Goal: Information Seeking & Learning: Learn about a topic

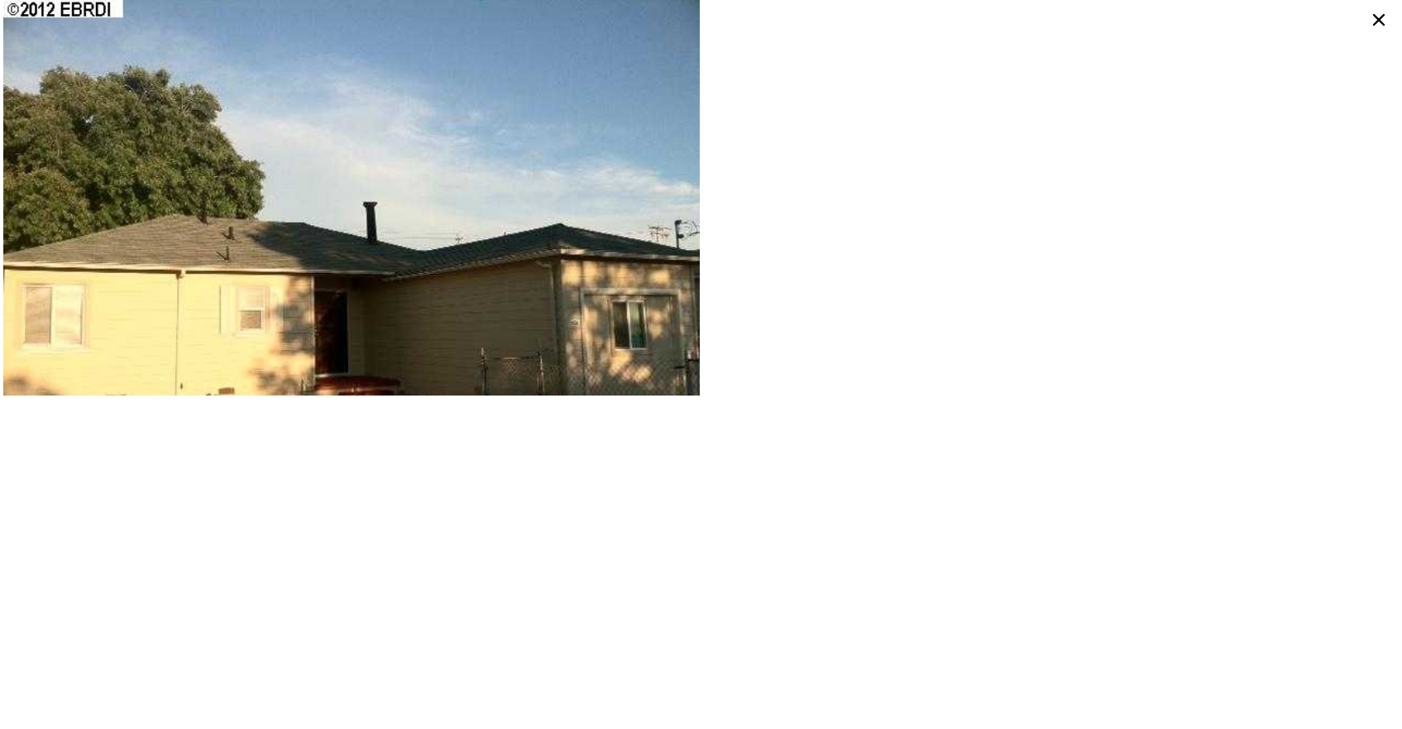
scroll to position [0, 81]
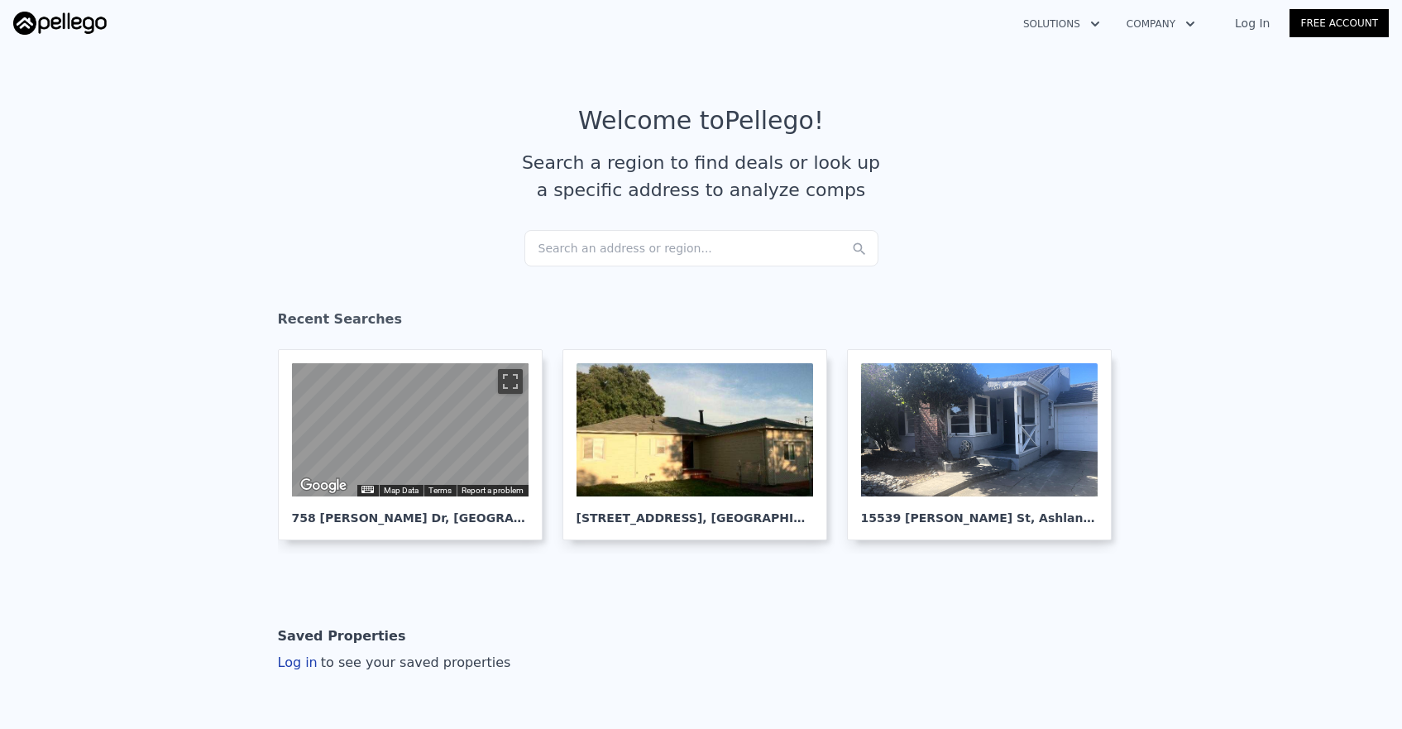
click at [733, 256] on div "Search an address or region..." at bounding box center [701, 248] width 354 height 36
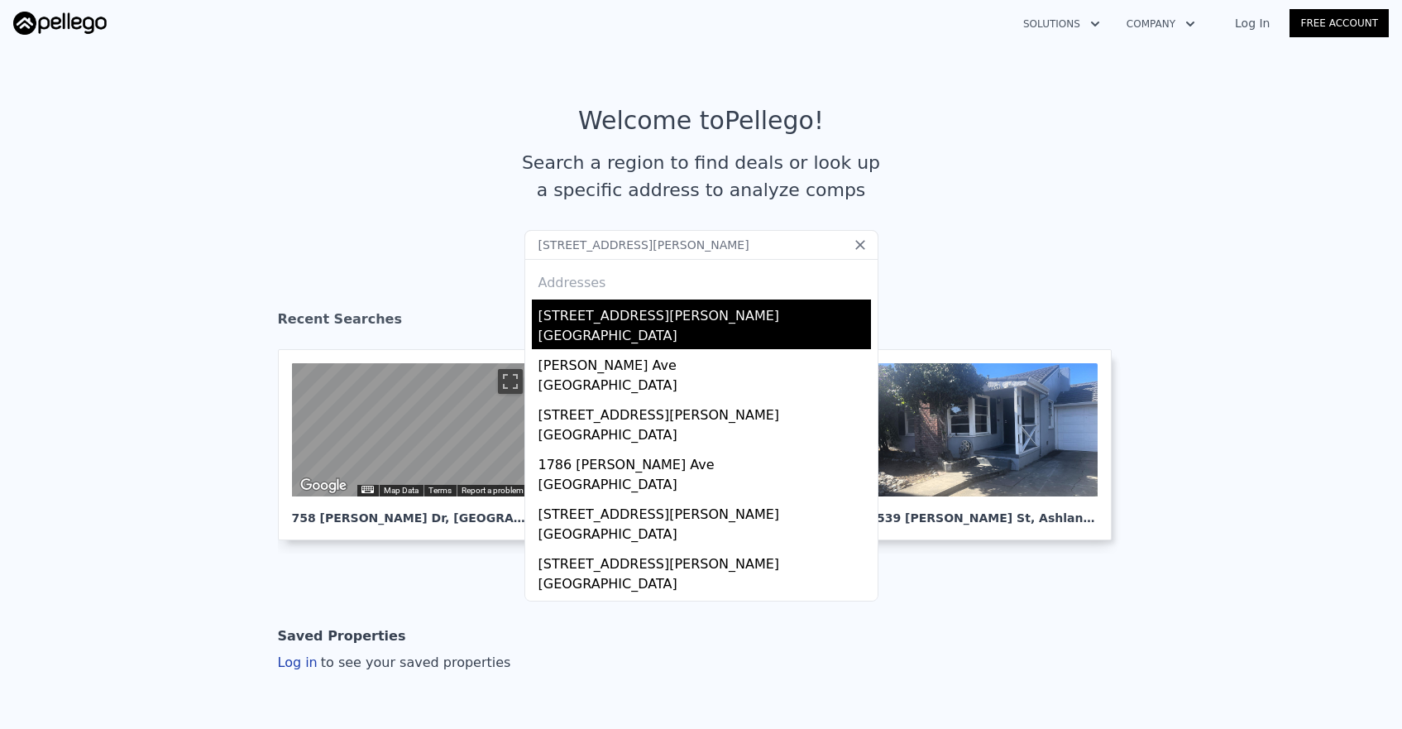
type input "[STREET_ADDRESS][PERSON_NAME]"
click at [631, 337] on div "[GEOGRAPHIC_DATA]" at bounding box center [705, 337] width 333 height 23
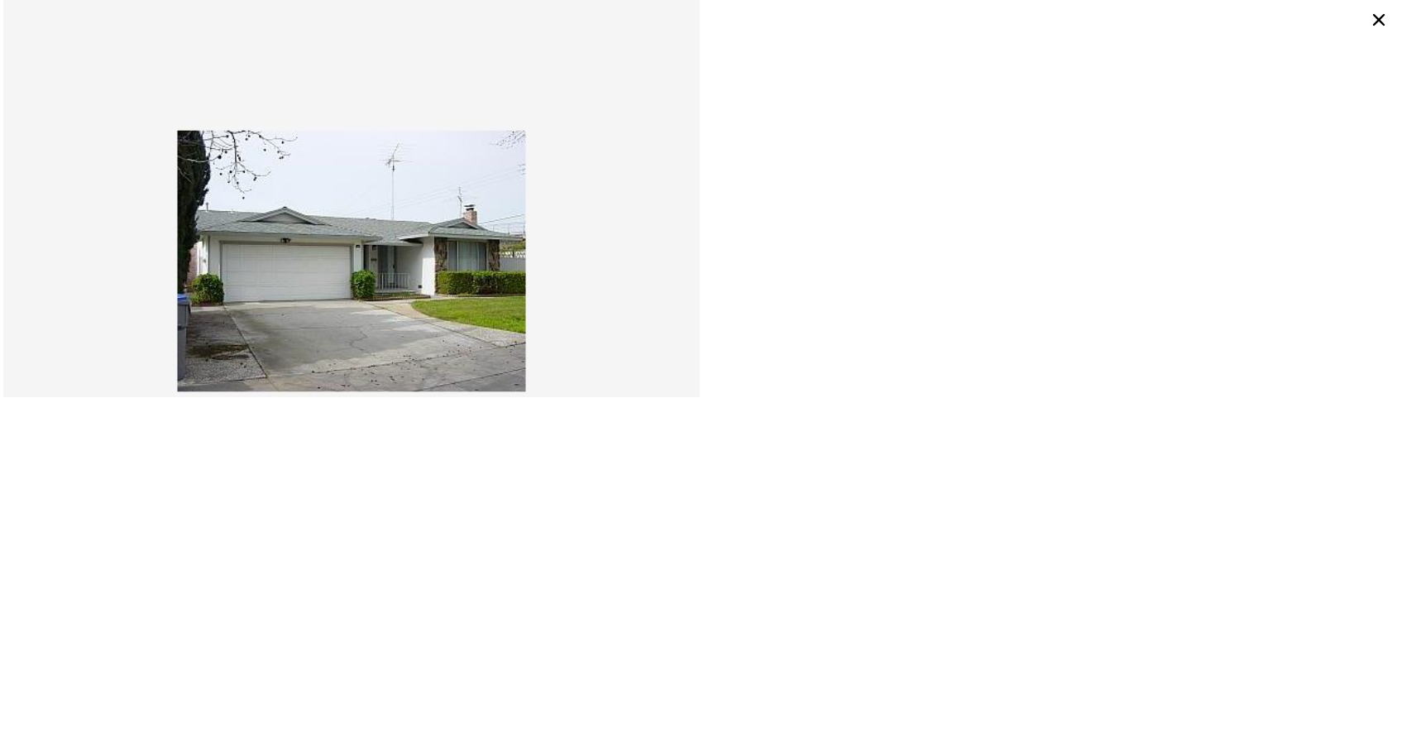
click at [1379, 19] on icon at bounding box center [1379, 20] width 12 height 12
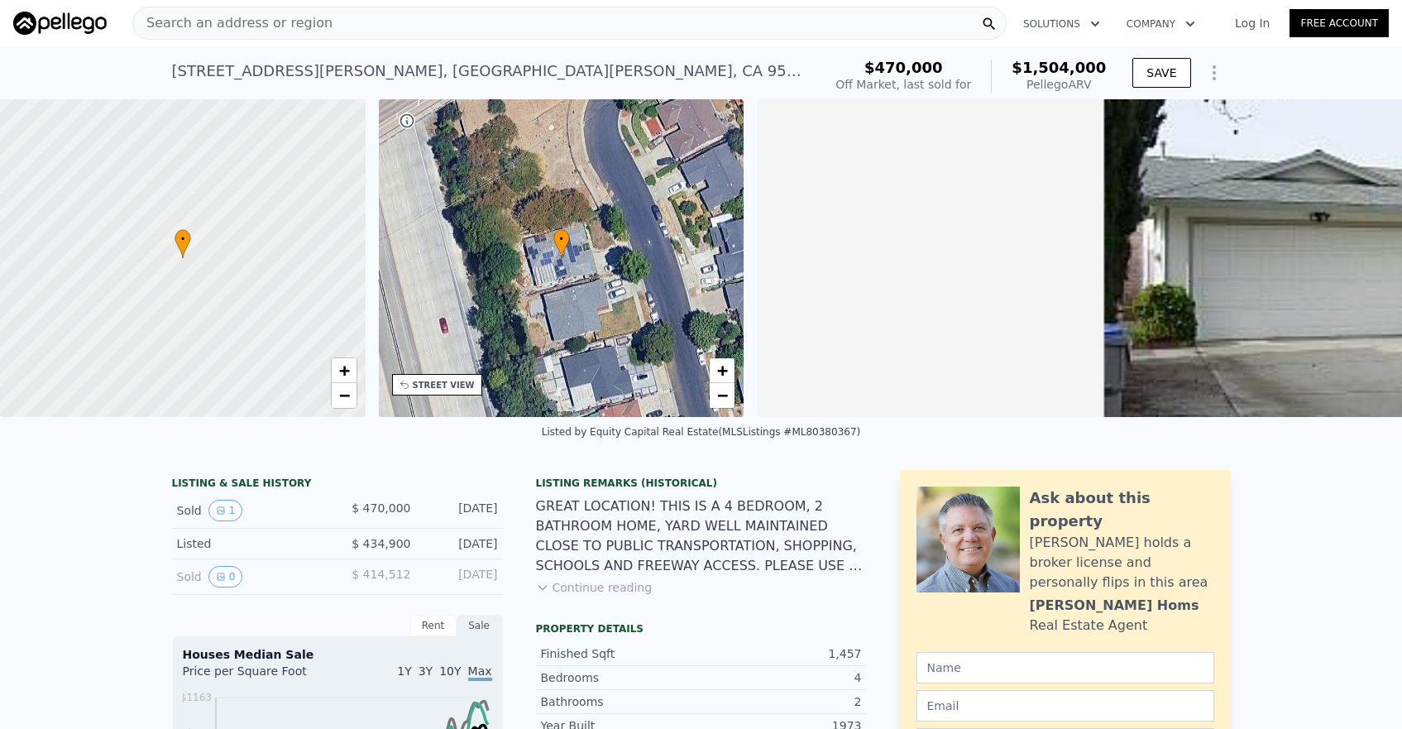
click at [479, 26] on div "Search an address or region" at bounding box center [569, 23] width 874 height 33
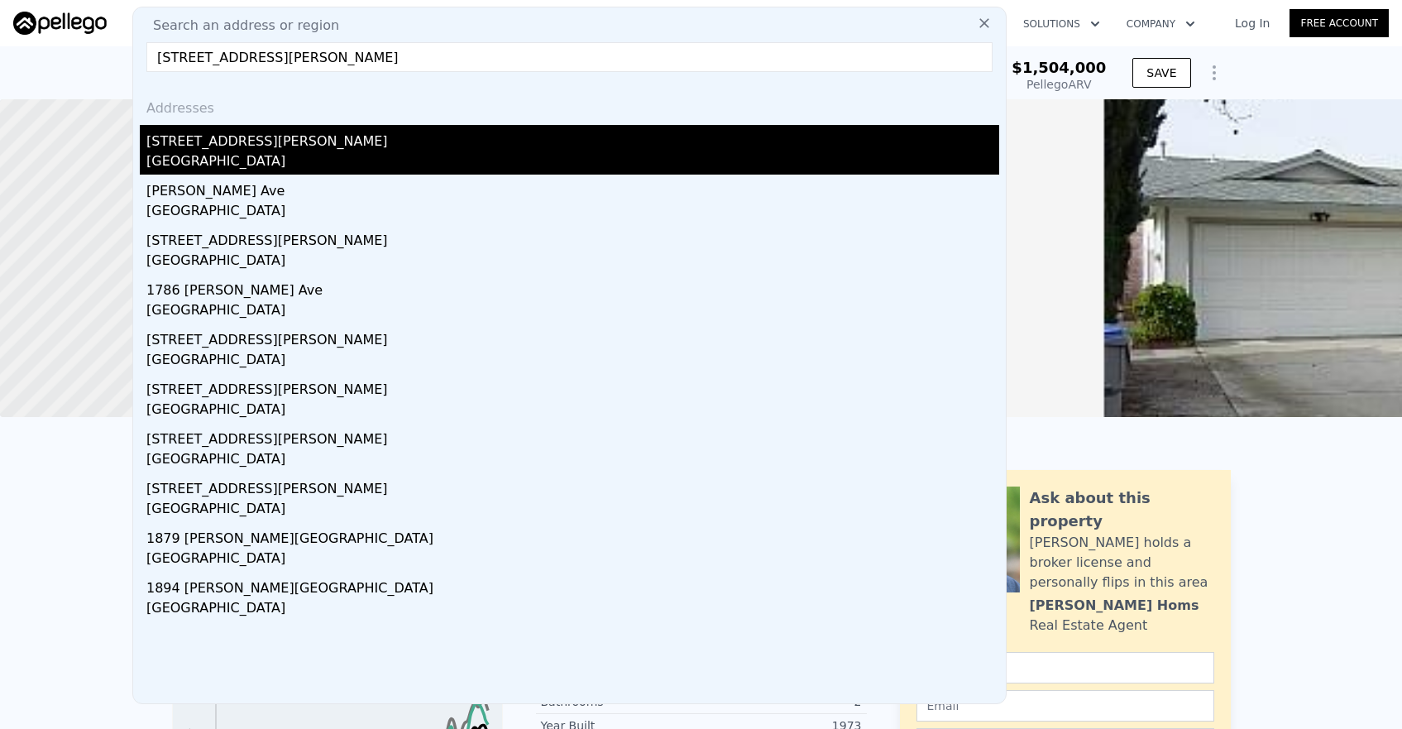
type input "[STREET_ADDRESS][PERSON_NAME]"
click at [290, 148] on div "[STREET_ADDRESS][PERSON_NAME]" at bounding box center [572, 138] width 853 height 26
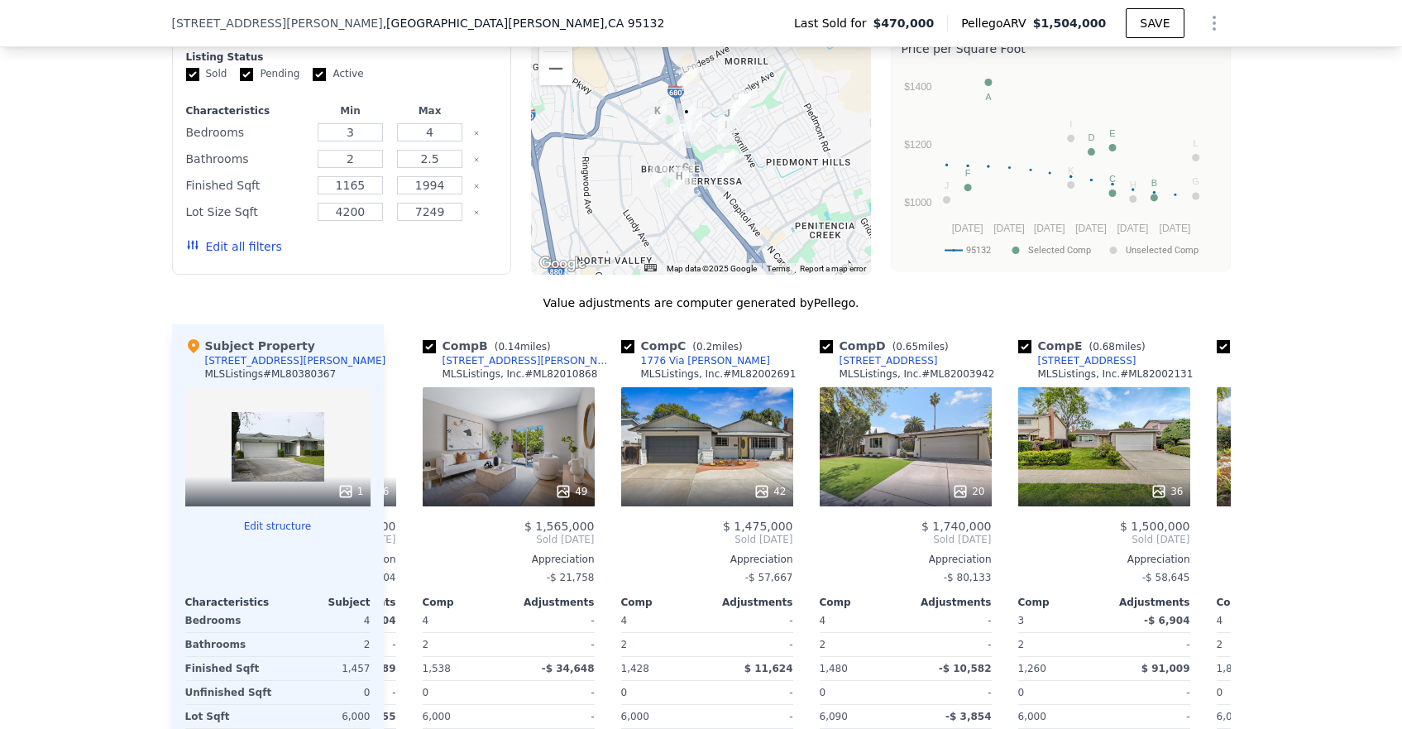
scroll to position [0, 183]
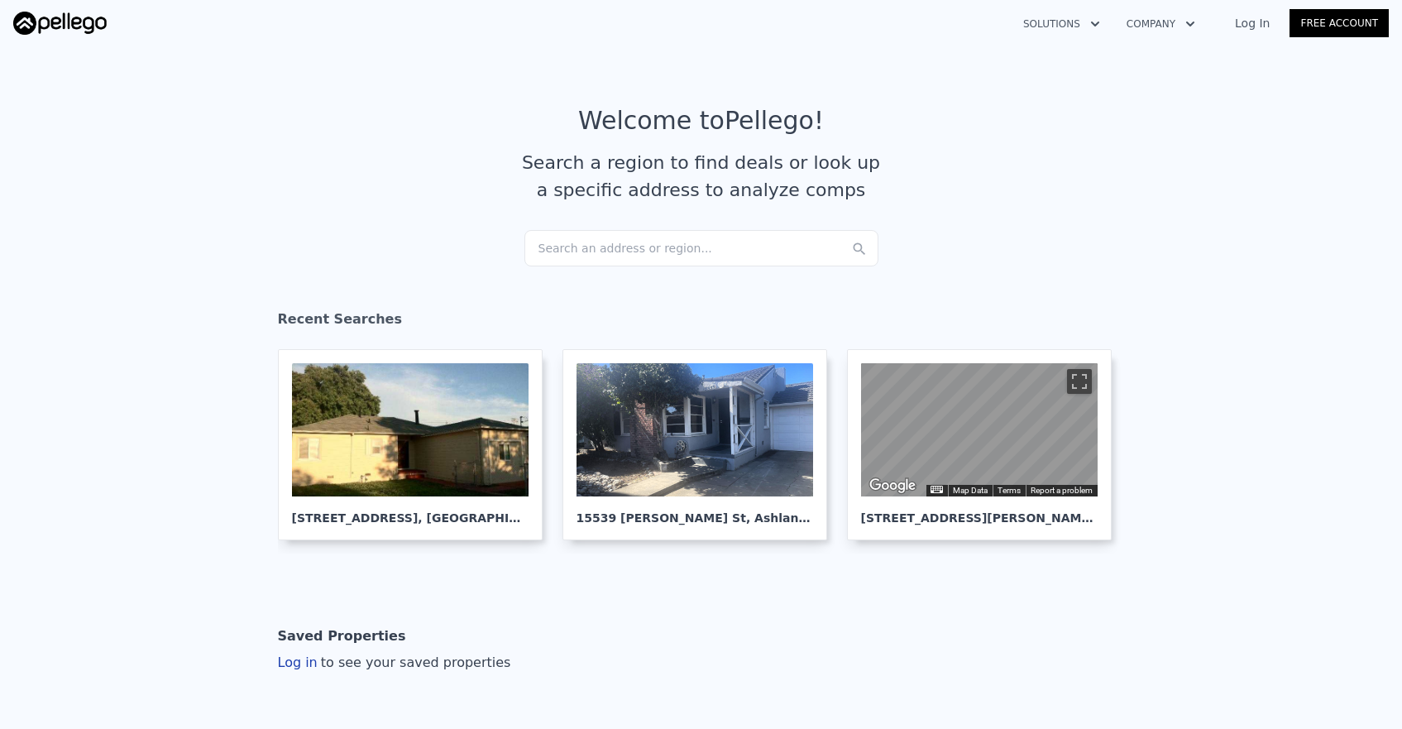
click at [730, 241] on div "Search an address or region..." at bounding box center [701, 248] width 354 height 36
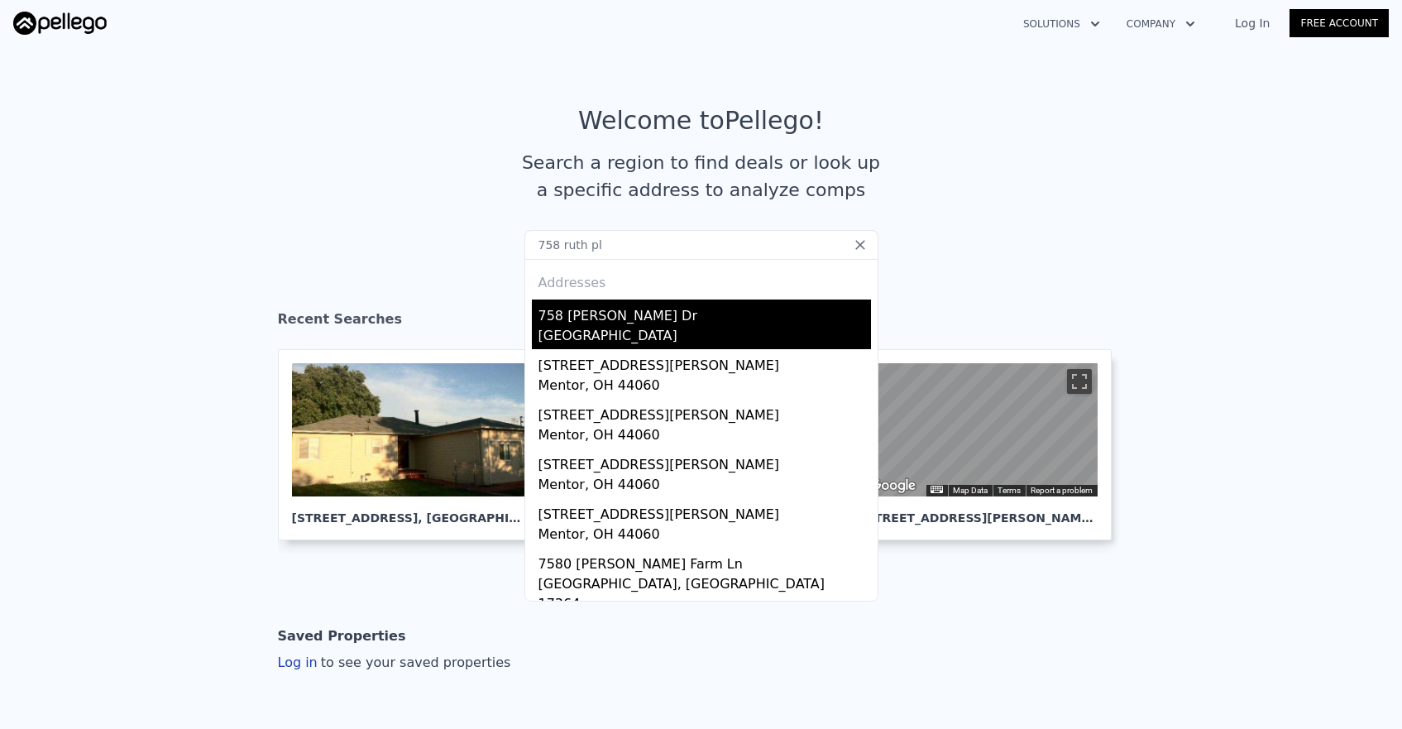
type input "758 ruth pl"
click at [658, 326] on div "Pleasant Hill, CA 94523" at bounding box center [705, 337] width 333 height 23
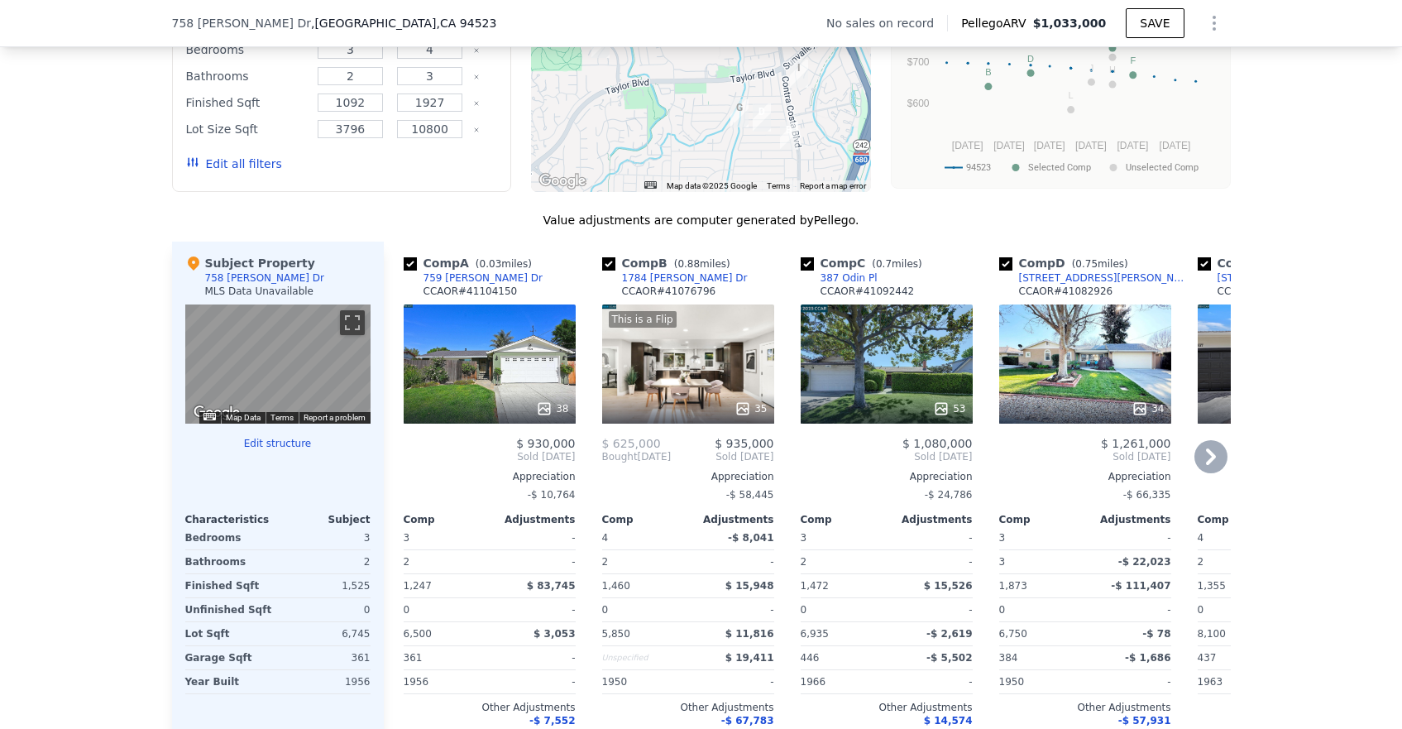
scroll to position [1412, 0]
click at [539, 376] on div "38" at bounding box center [490, 363] width 172 height 119
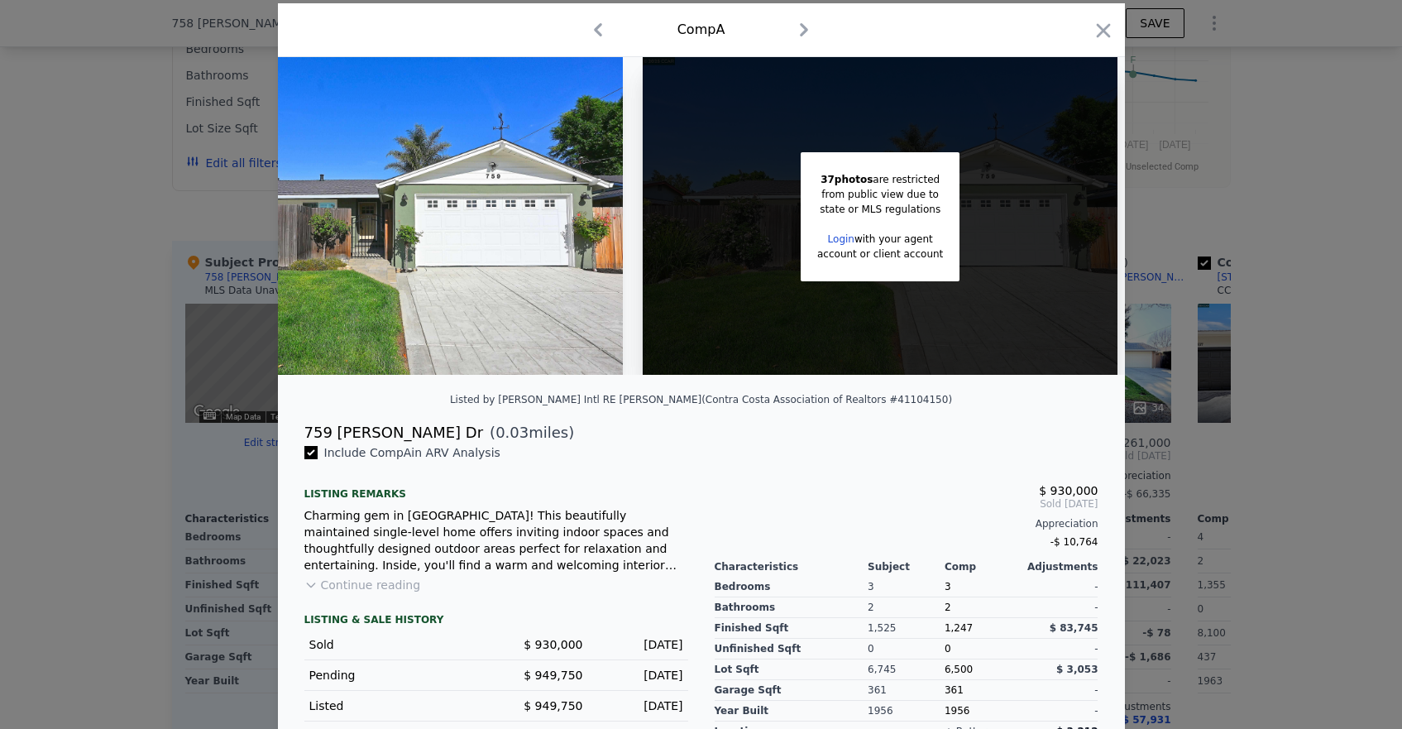
scroll to position [50, 0]
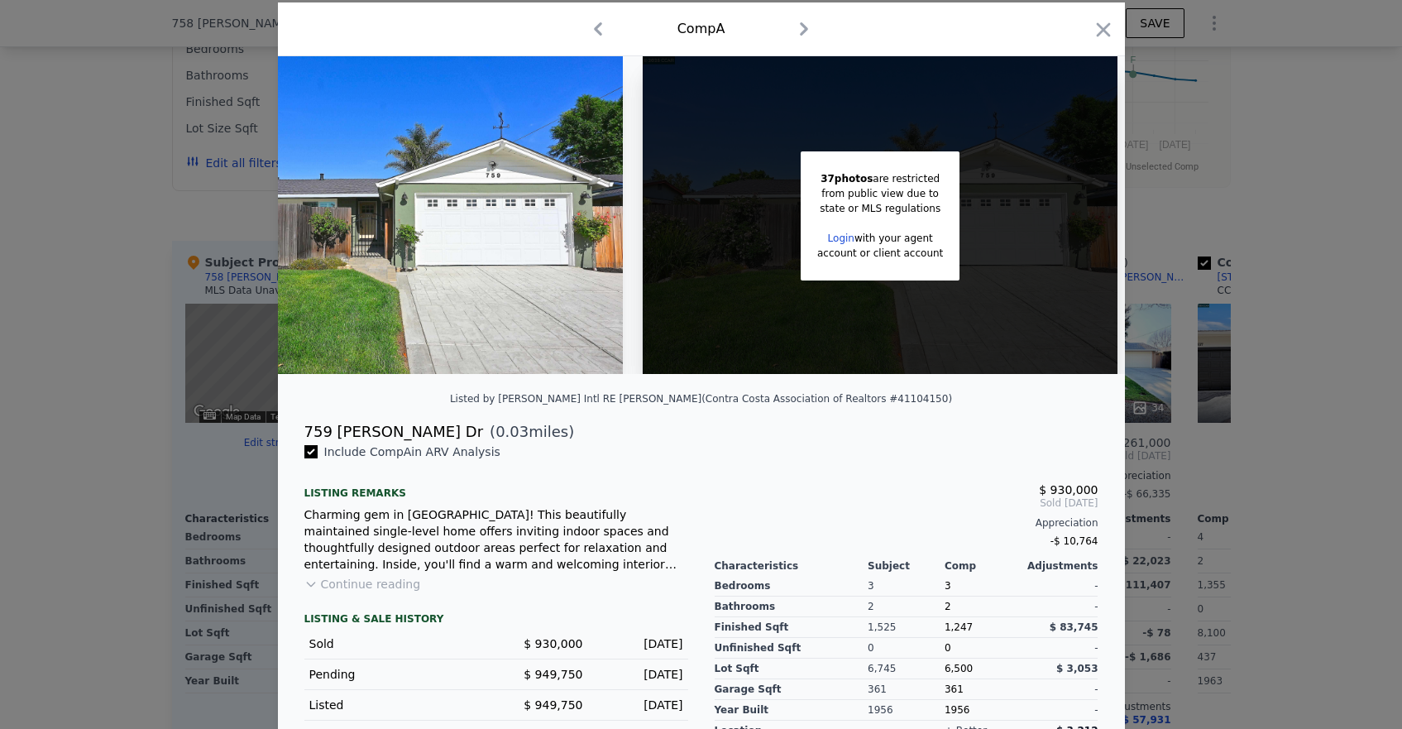
click at [349, 586] on button "Continue reading" at bounding box center [362, 584] width 117 height 17
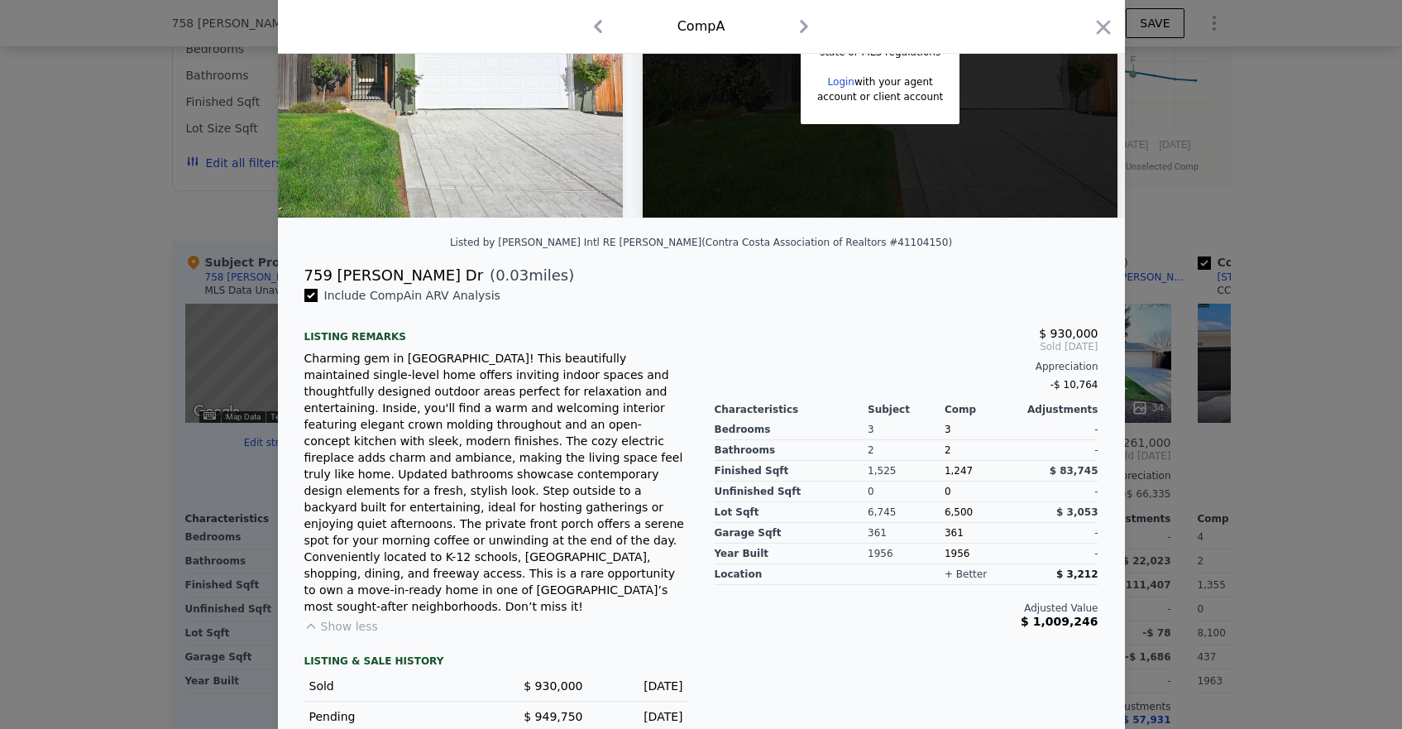
scroll to position [212, 0]
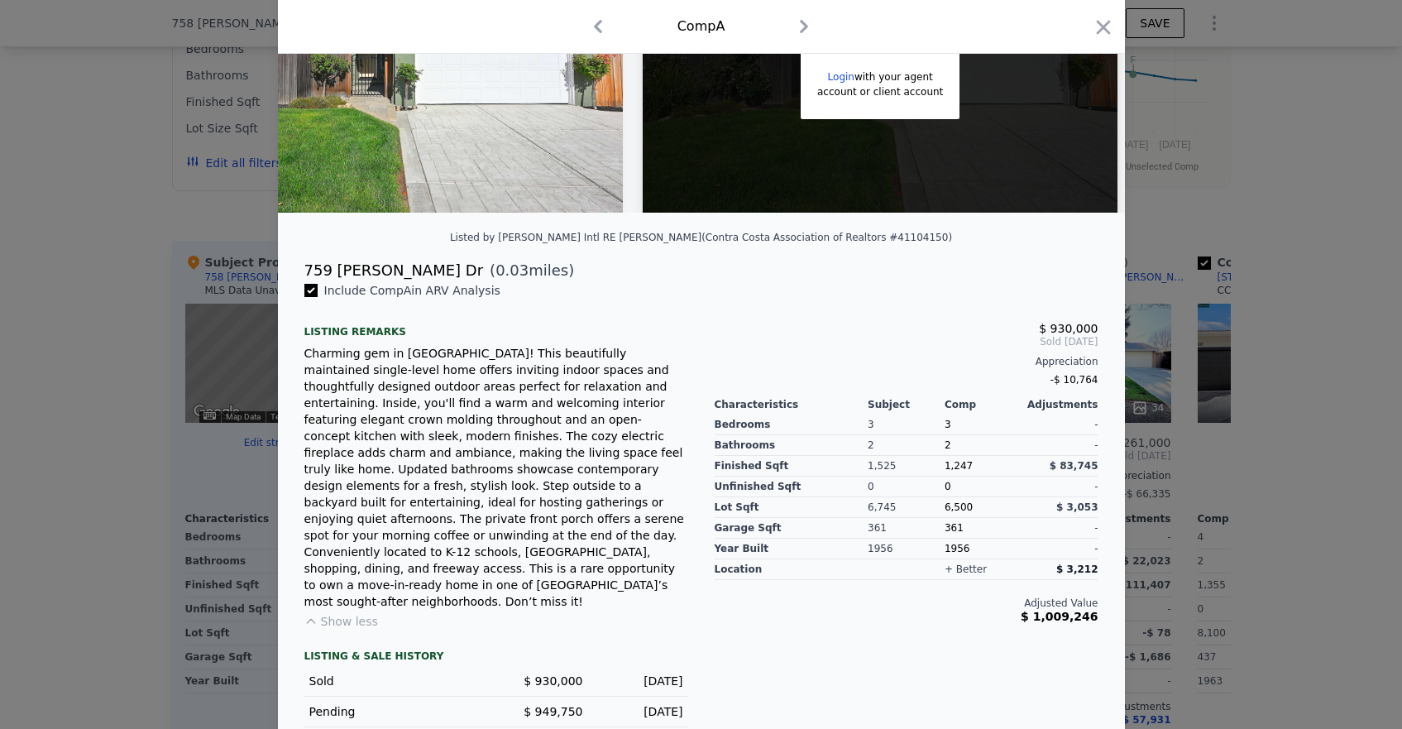
click at [509, 289] on div "Include Comp A in ARV Analysis" at bounding box center [496, 290] width 384 height 17
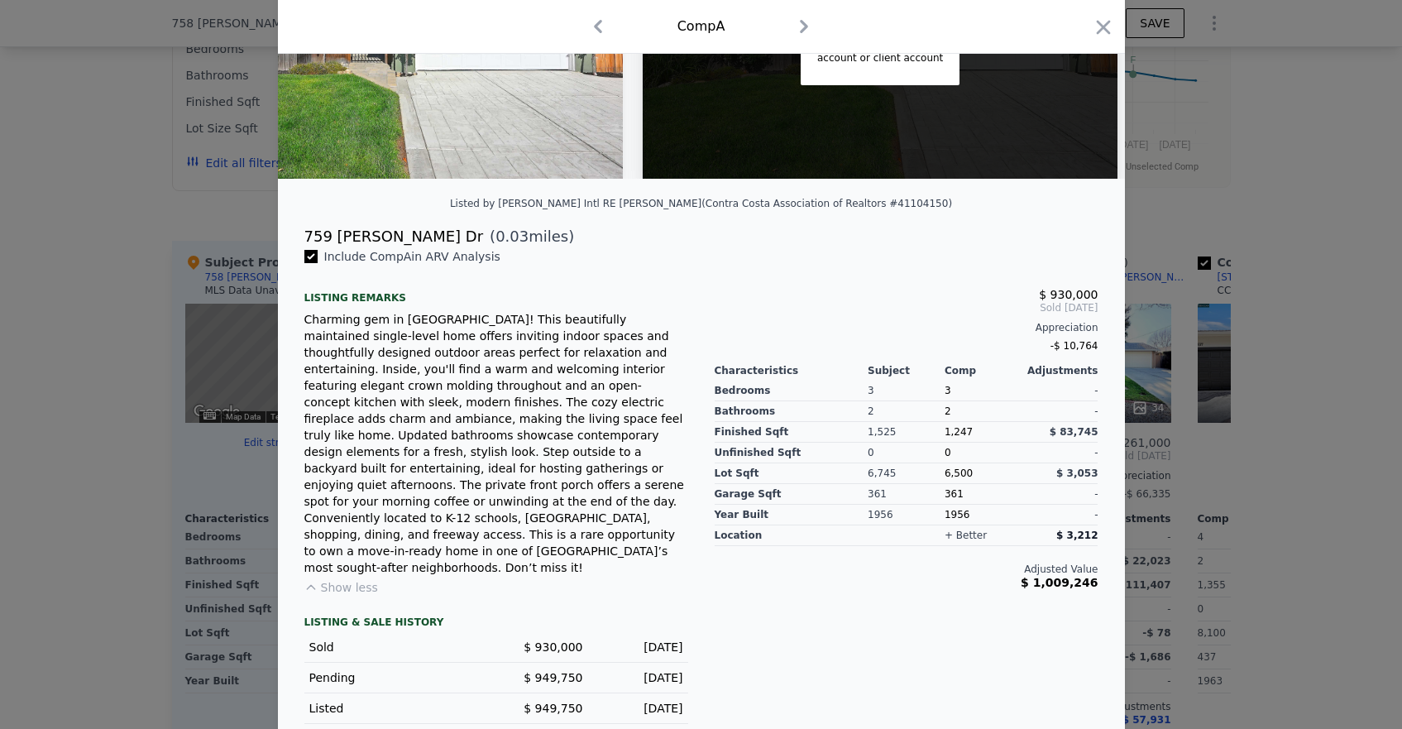
scroll to position [244, 0]
click at [1185, 203] on div at bounding box center [701, 364] width 1402 height 729
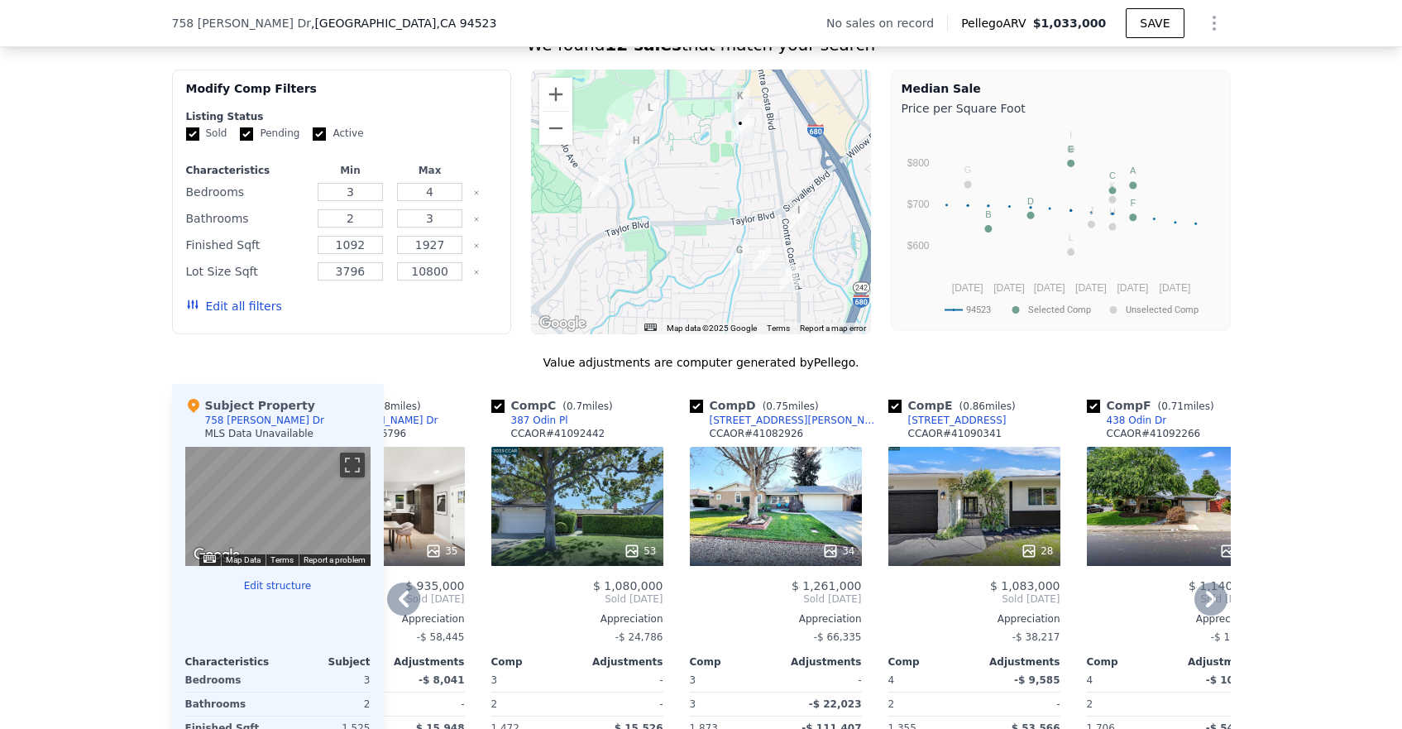
scroll to position [1265, 0]
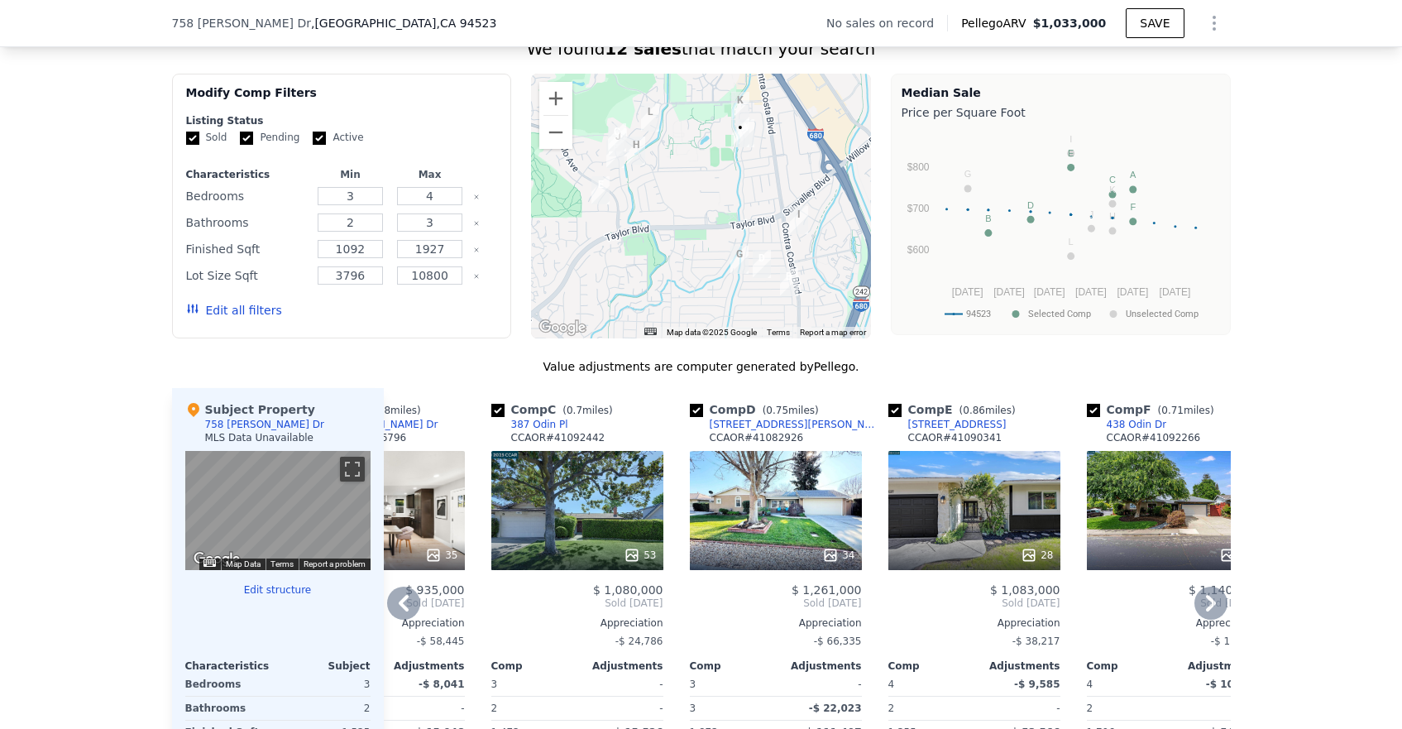
click at [608, 504] on div "53" at bounding box center [577, 510] width 172 height 119
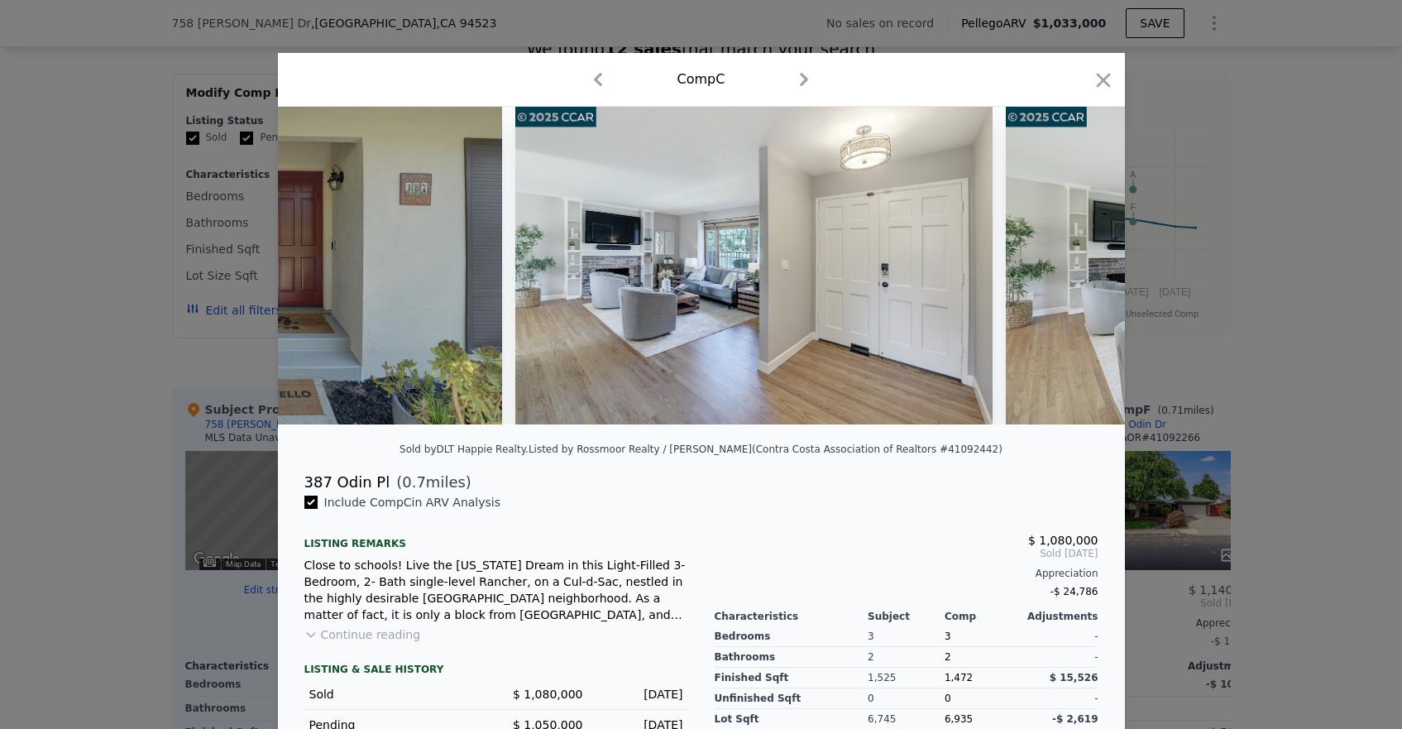
scroll to position [0, 9437]
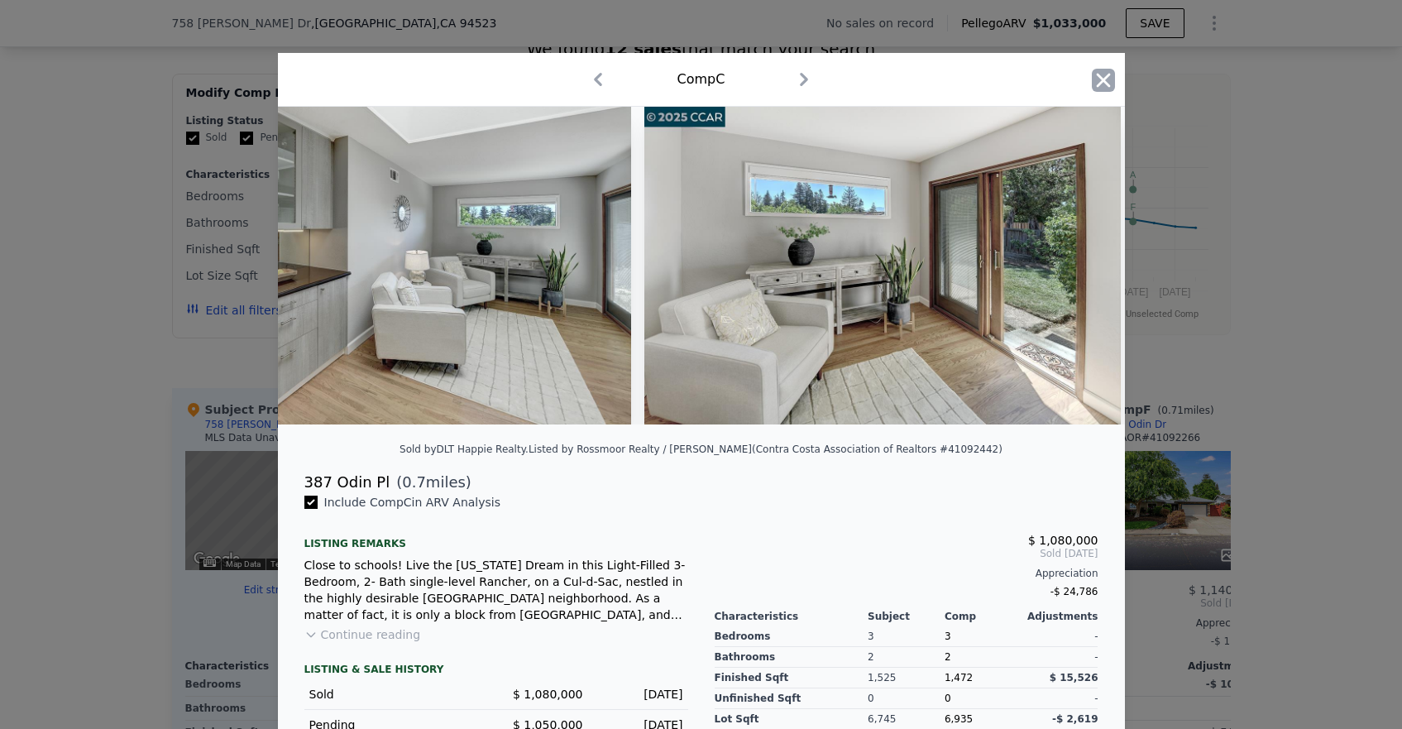
click at [1104, 83] on icon "button" at bounding box center [1103, 80] width 14 height 14
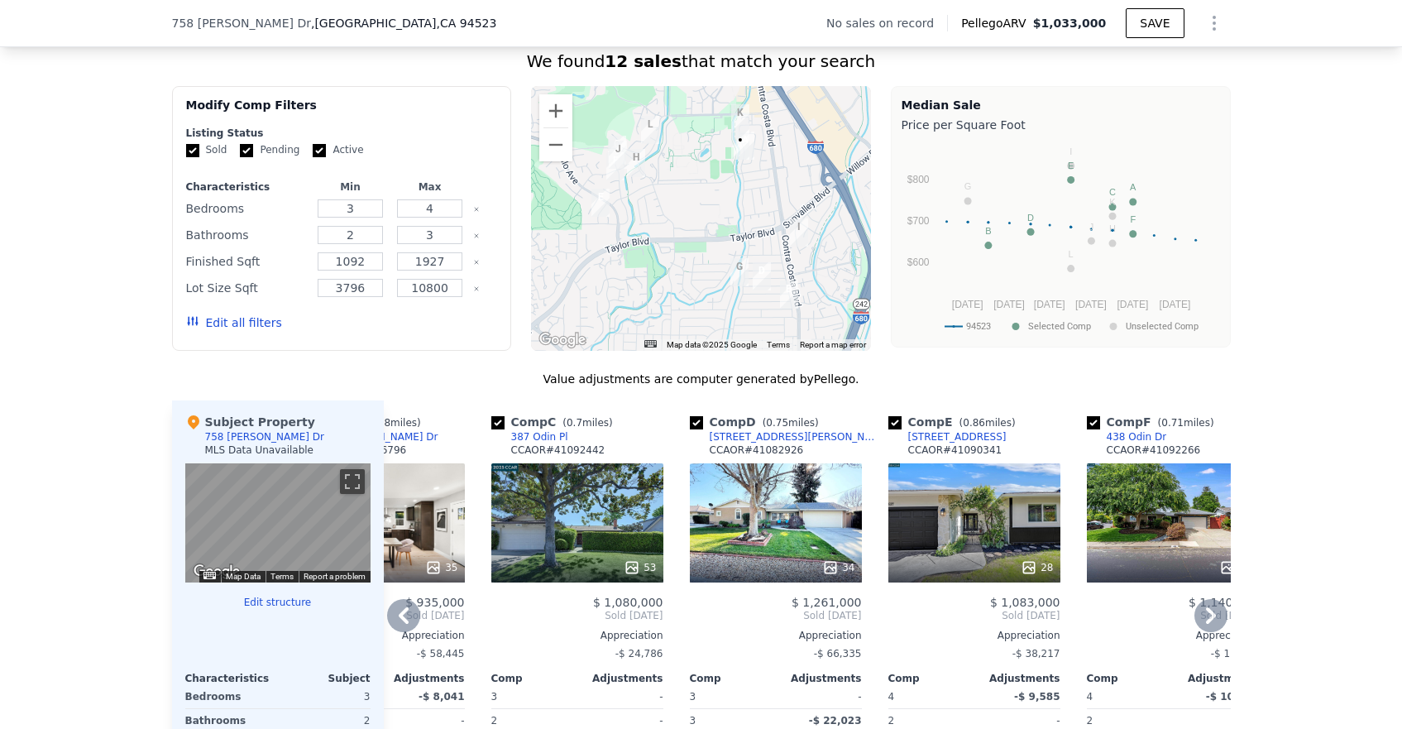
scroll to position [1252, 0]
click at [553, 108] on button "Zoom in" at bounding box center [555, 111] width 33 height 33
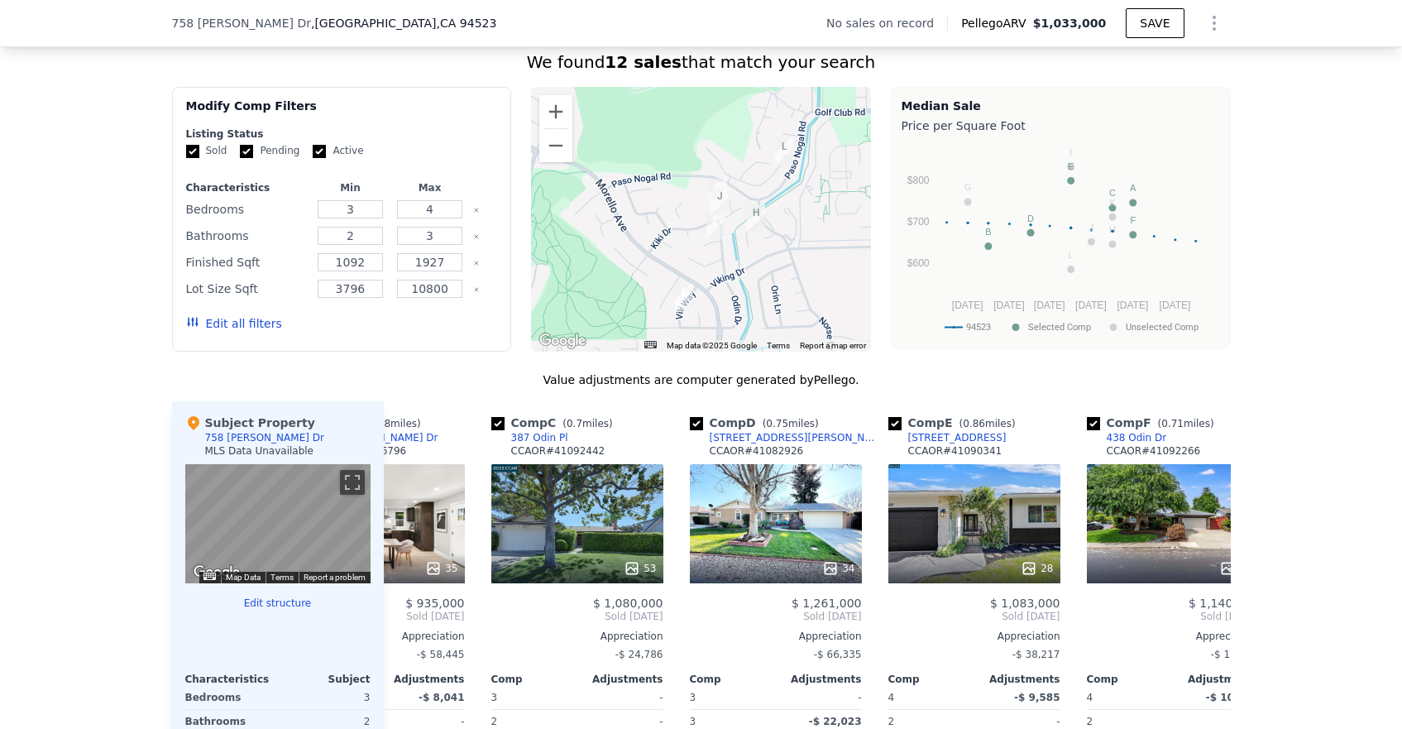
drag, startPoint x: 664, startPoint y: 260, endPoint x: 851, endPoint y: 357, distance: 210.9
click at [851, 357] on div "We found 12 sales that match your search Filters Map Prices Modify Comp Filters…" at bounding box center [701, 506] width 1059 height 912
click at [548, 112] on button "Zoom in" at bounding box center [555, 111] width 33 height 33
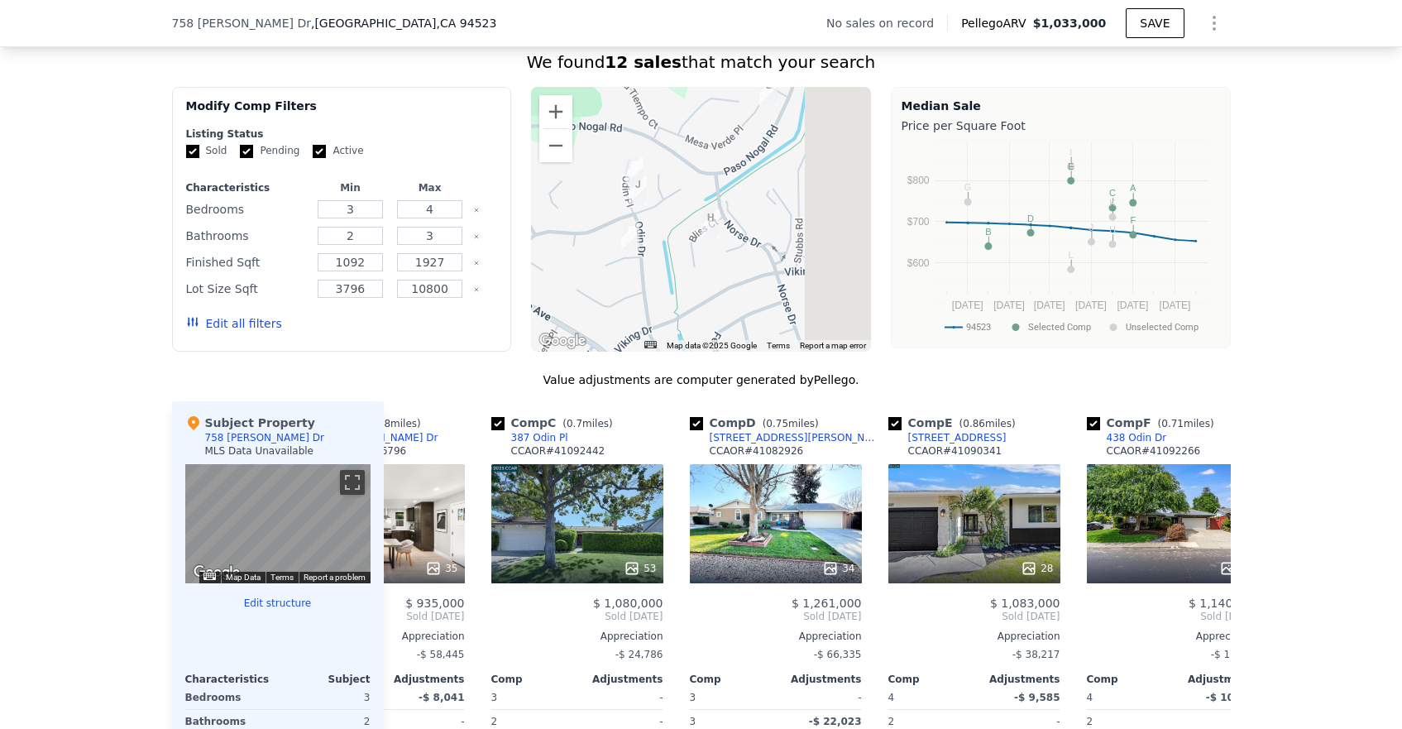
drag, startPoint x: 773, startPoint y: 240, endPoint x: 500, endPoint y: 256, distance: 273.5
click at [505, 254] on div "Modify Comp Filters Listing Status Sold Pending Active Characteristics Min Max …" at bounding box center [701, 219] width 1059 height 265
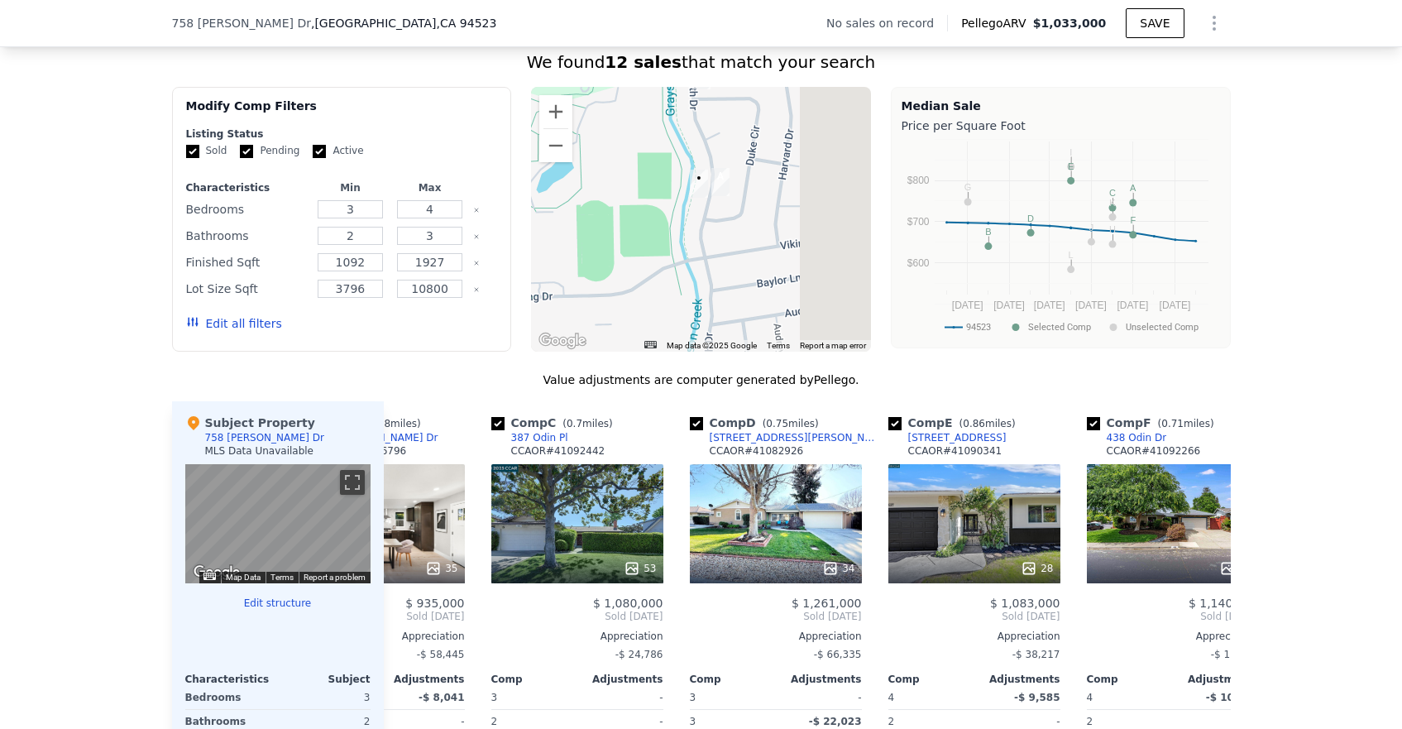
drag, startPoint x: 728, startPoint y: 224, endPoint x: 530, endPoint y: 225, distance: 197.7
click at [531, 225] on div at bounding box center [701, 219] width 340 height 265
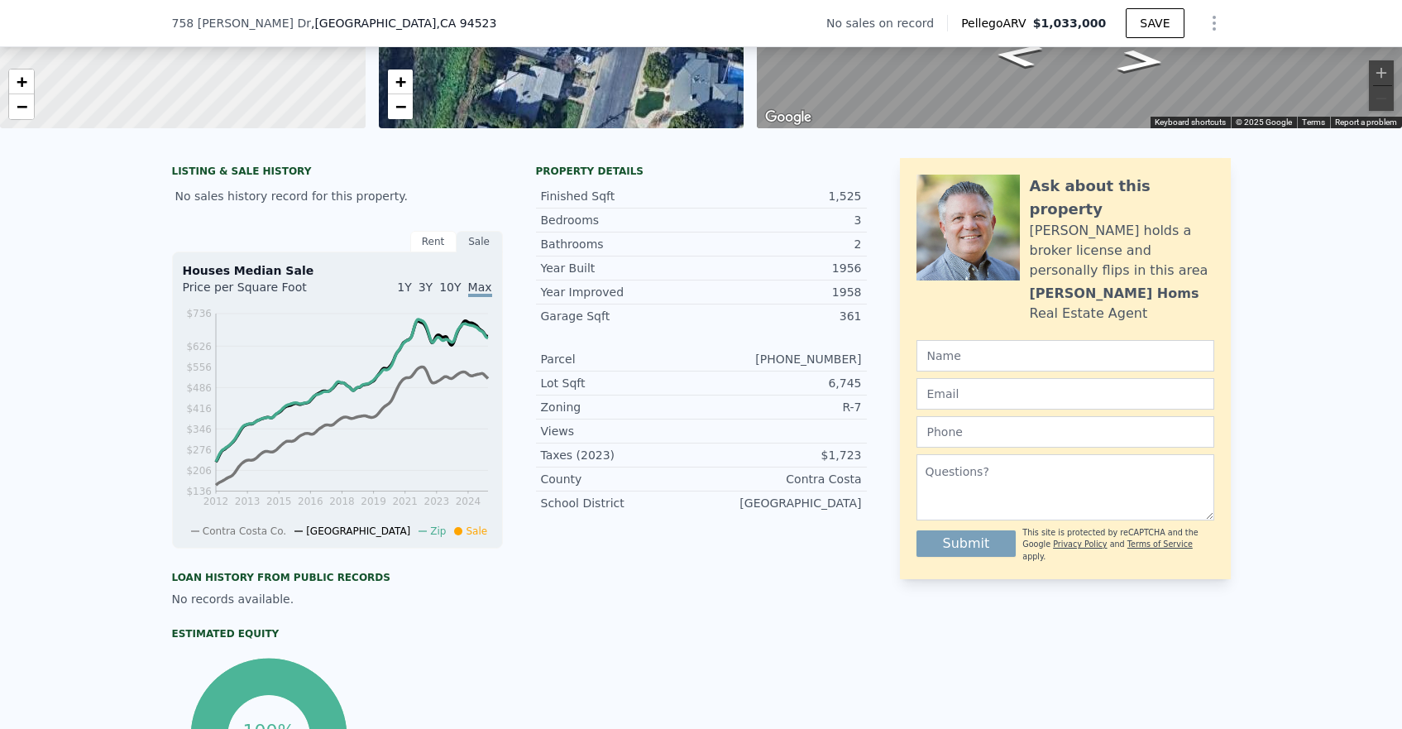
scroll to position [0, 0]
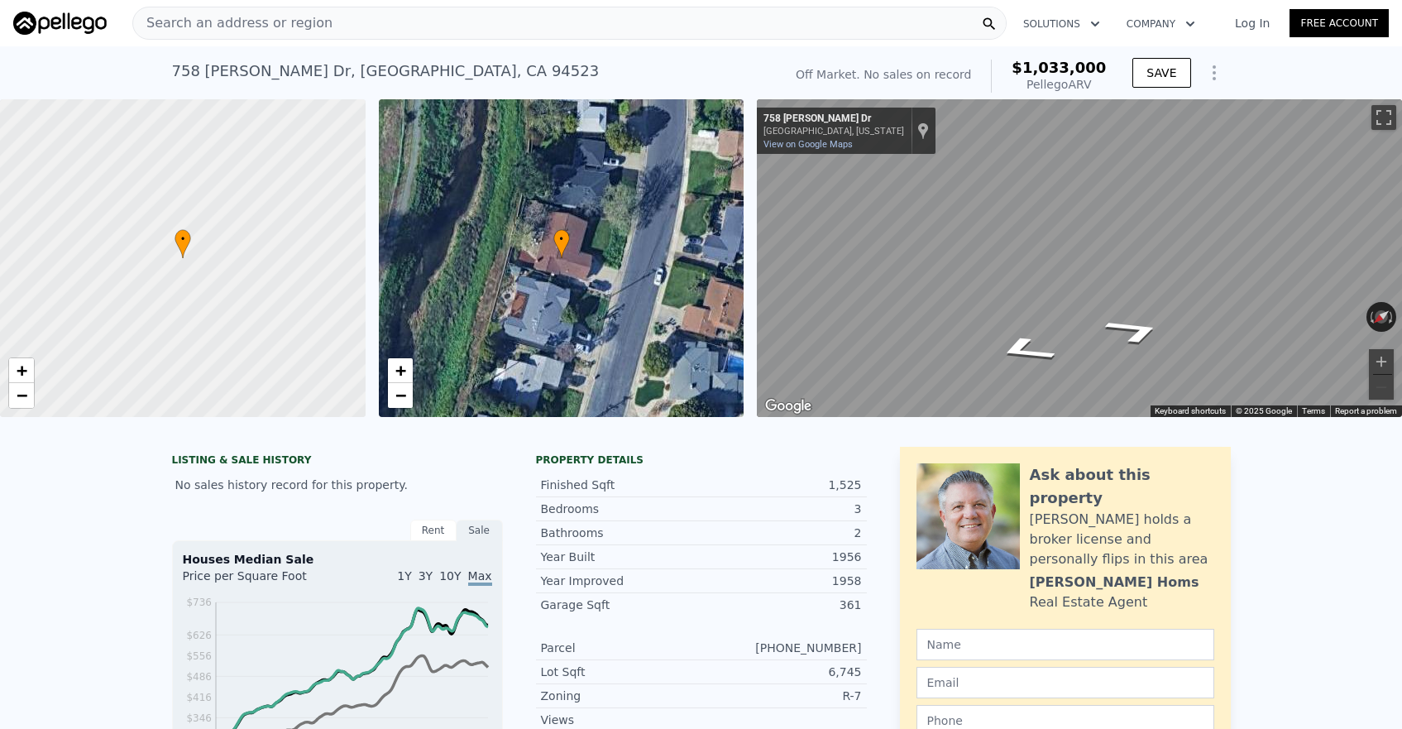
click at [667, 285] on div "• + − • + − ← Move left → Move right ↑ Move up ↓ Move down + Zoom in - Zoom out…" at bounding box center [701, 258] width 1402 height 318
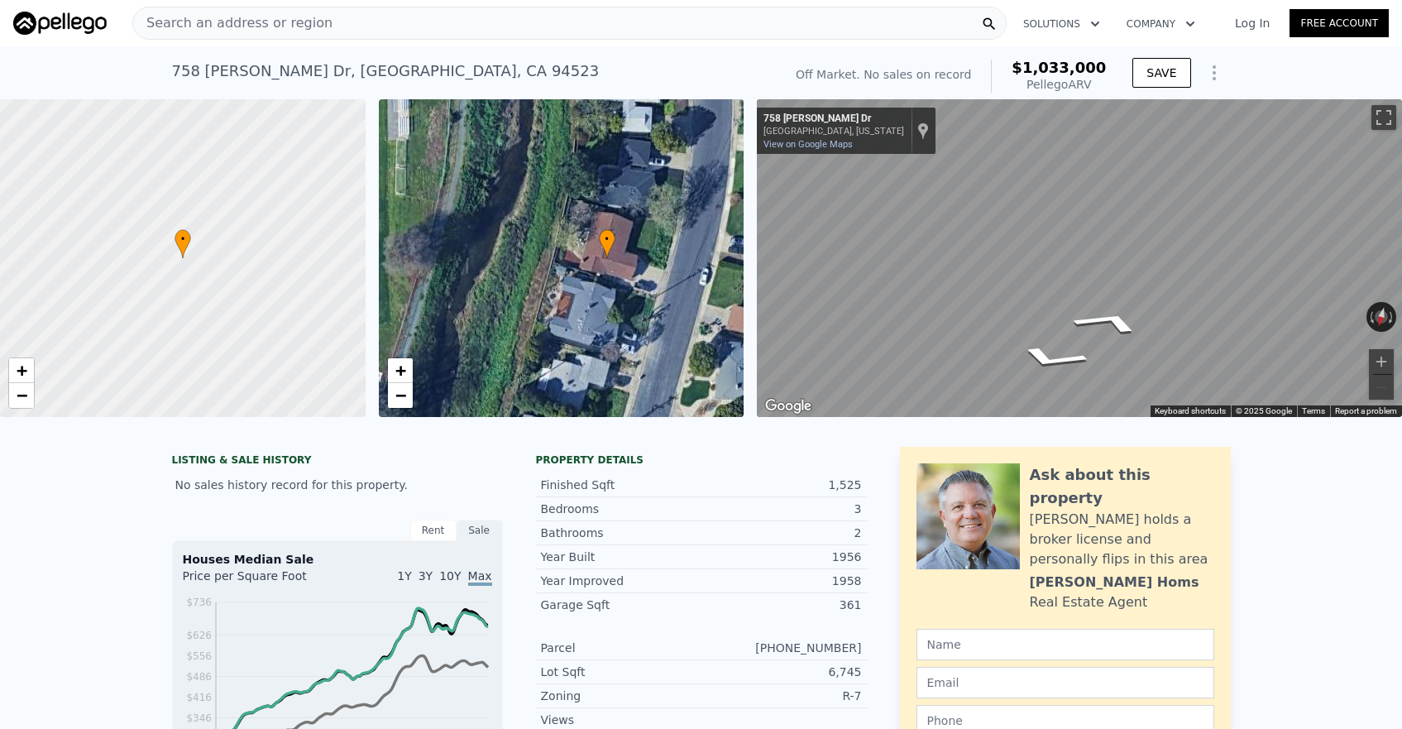
drag, startPoint x: 581, startPoint y: 260, endPoint x: 711, endPoint y: 269, distance: 130.2
click at [711, 269] on div "• + −" at bounding box center [562, 258] width 366 height 318
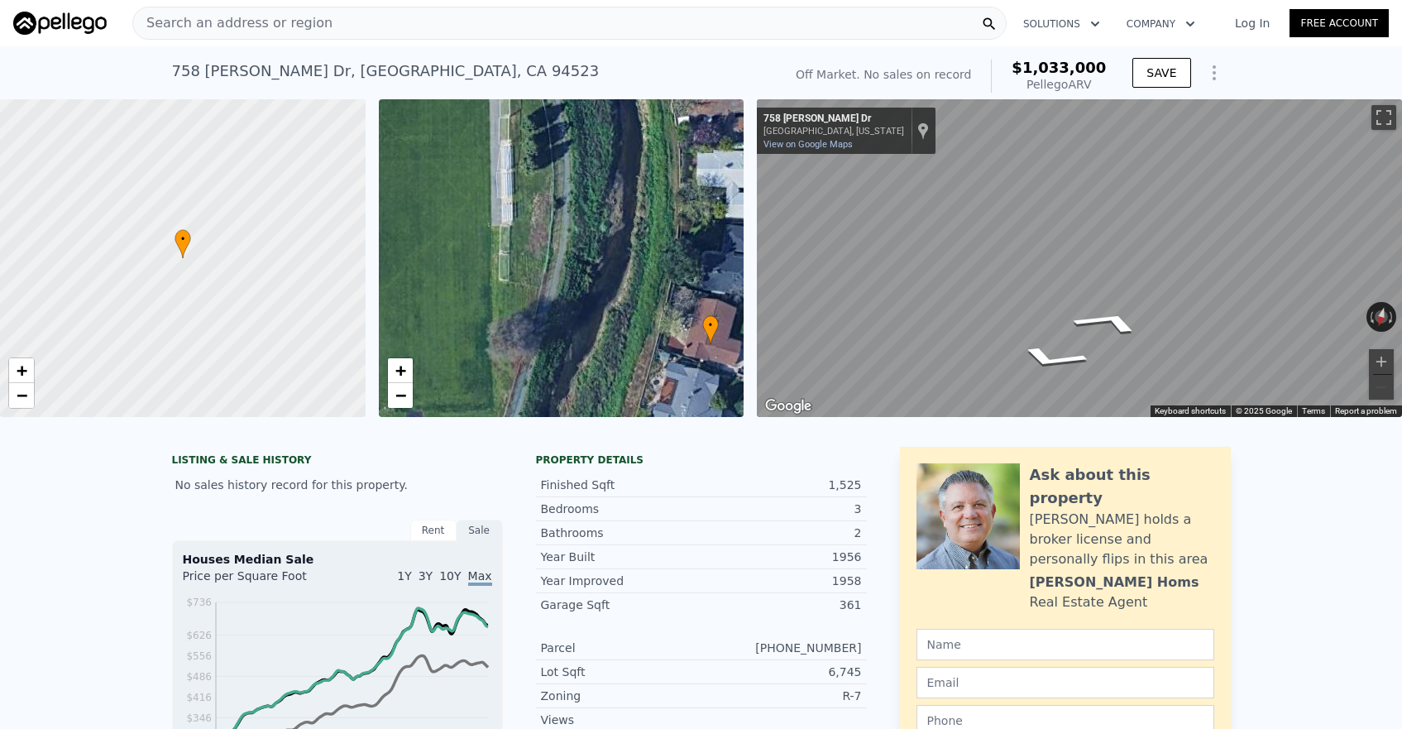
drag, startPoint x: 573, startPoint y: 230, endPoint x: 589, endPoint y: 304, distance: 75.3
click at [589, 304] on div "• + −" at bounding box center [562, 258] width 366 height 318
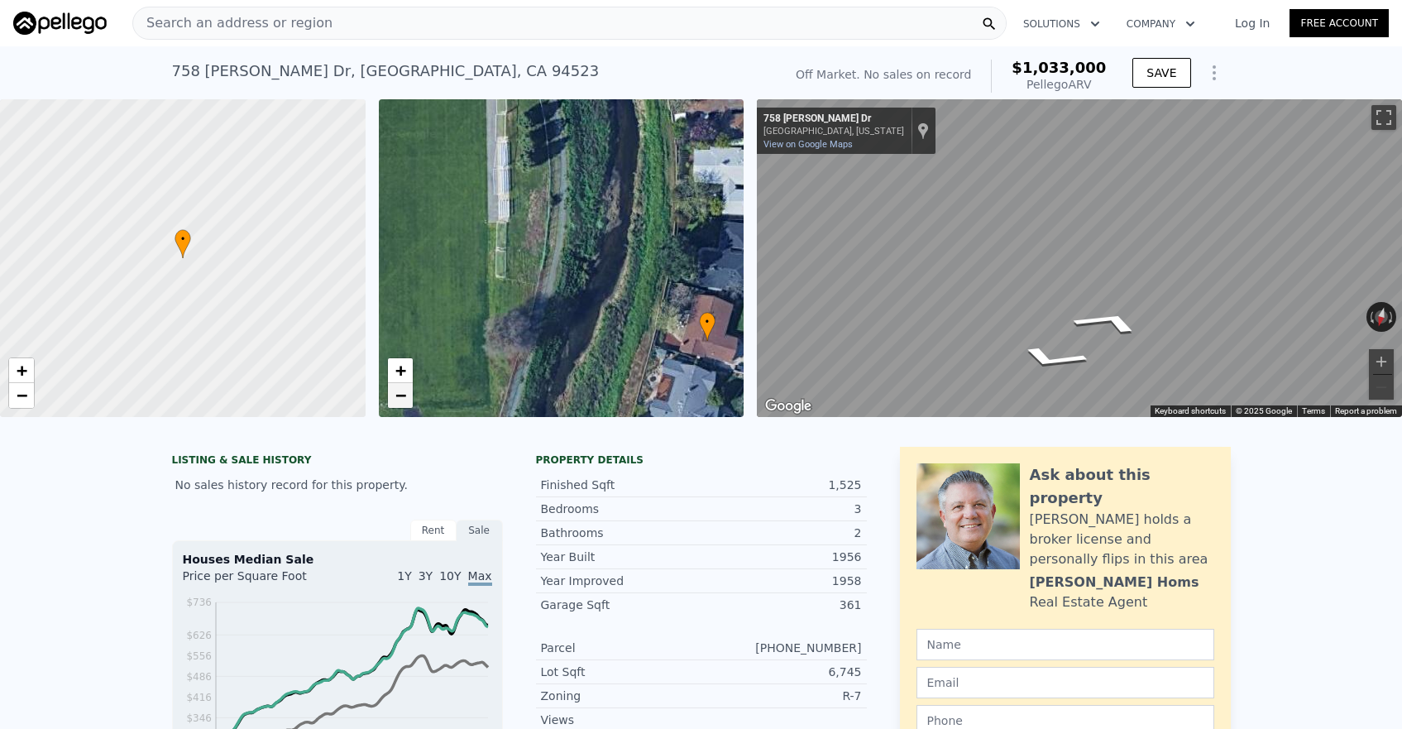
click at [403, 397] on span "−" at bounding box center [400, 395] width 11 height 21
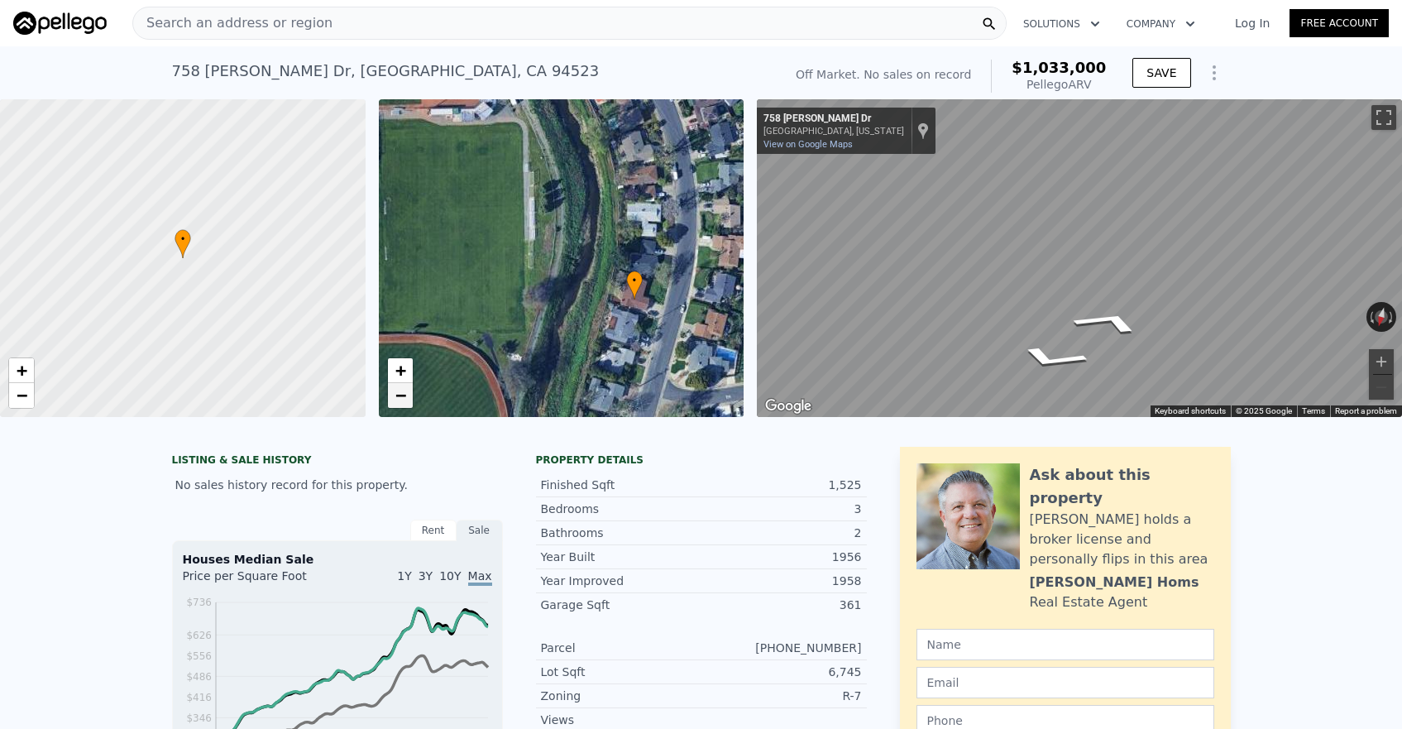
click at [403, 398] on span "−" at bounding box center [400, 395] width 11 height 21
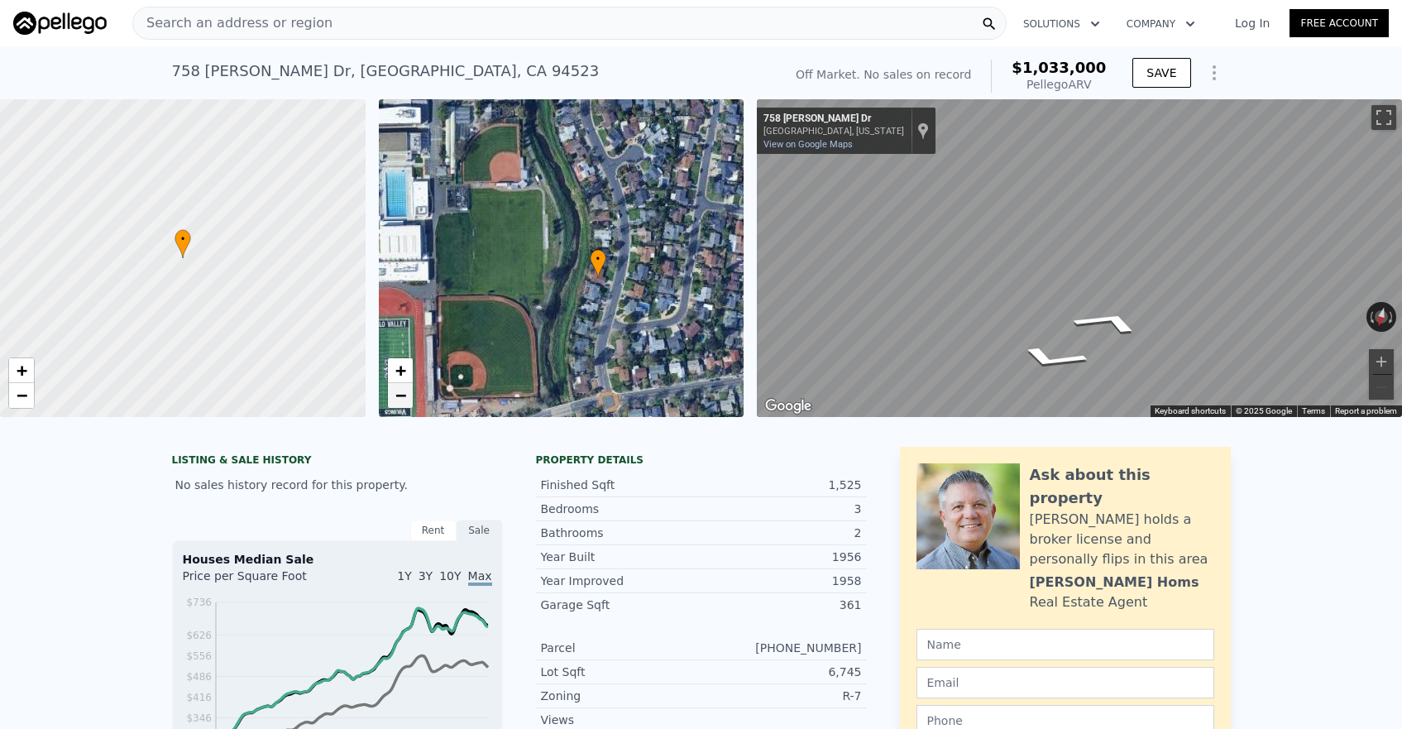
click at [403, 398] on span "−" at bounding box center [400, 395] width 11 height 21
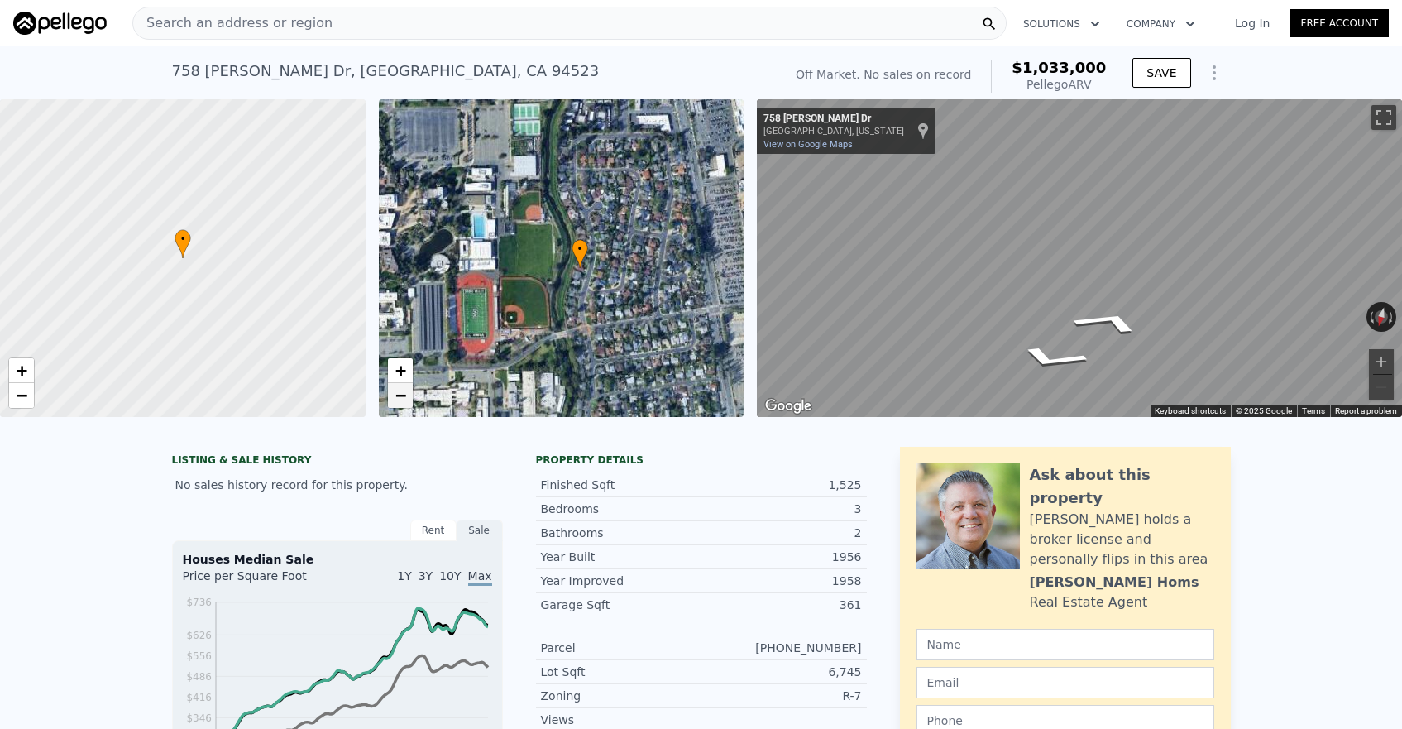
click at [404, 398] on span "−" at bounding box center [400, 395] width 11 height 21
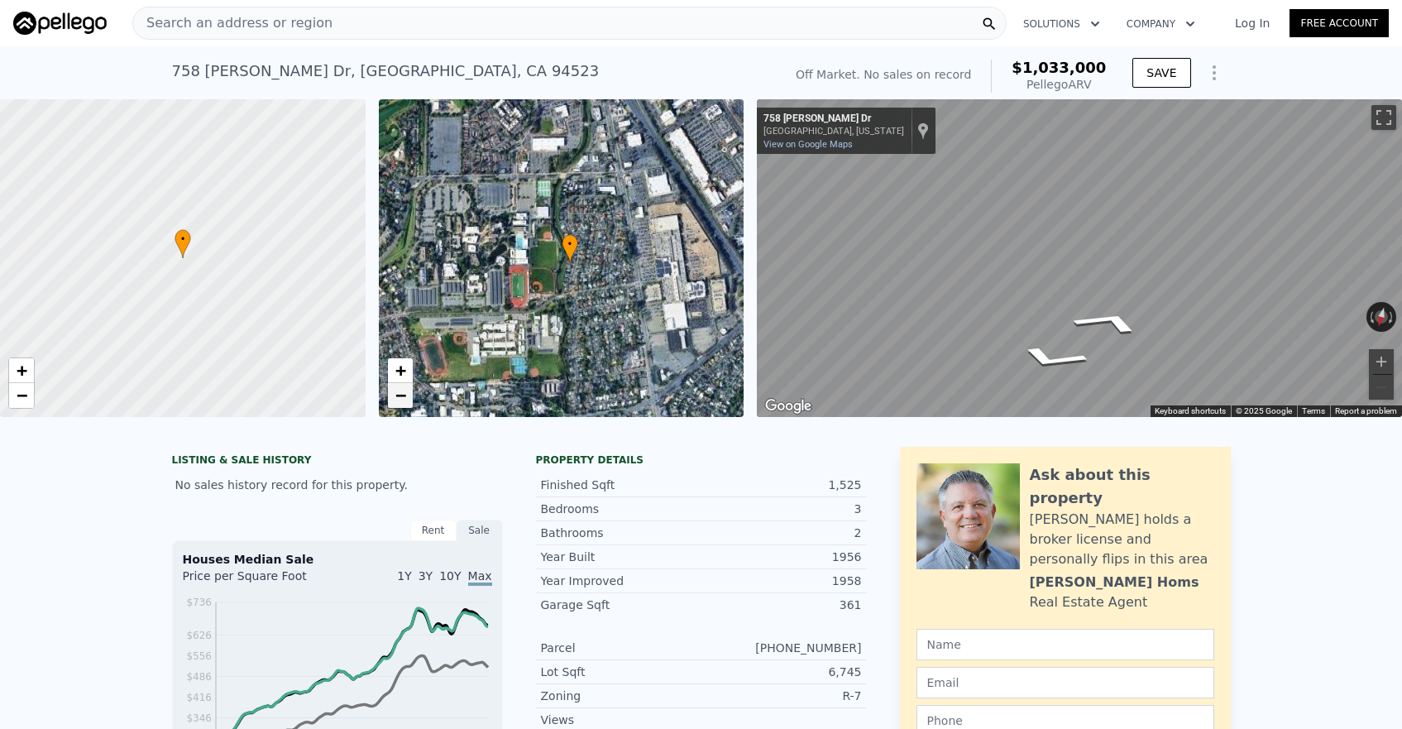
click at [404, 398] on span "−" at bounding box center [400, 395] width 11 height 21
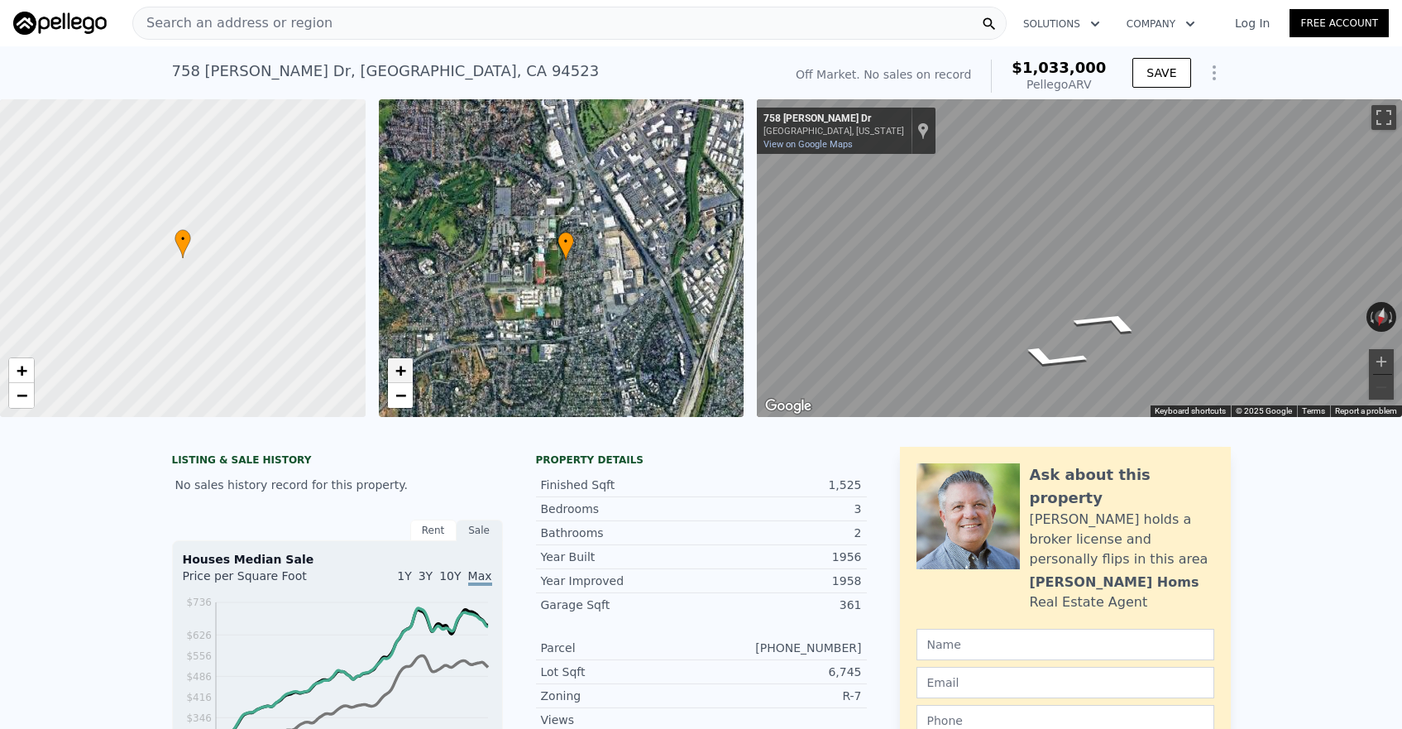
click at [397, 370] on span "+" at bounding box center [400, 370] width 11 height 21
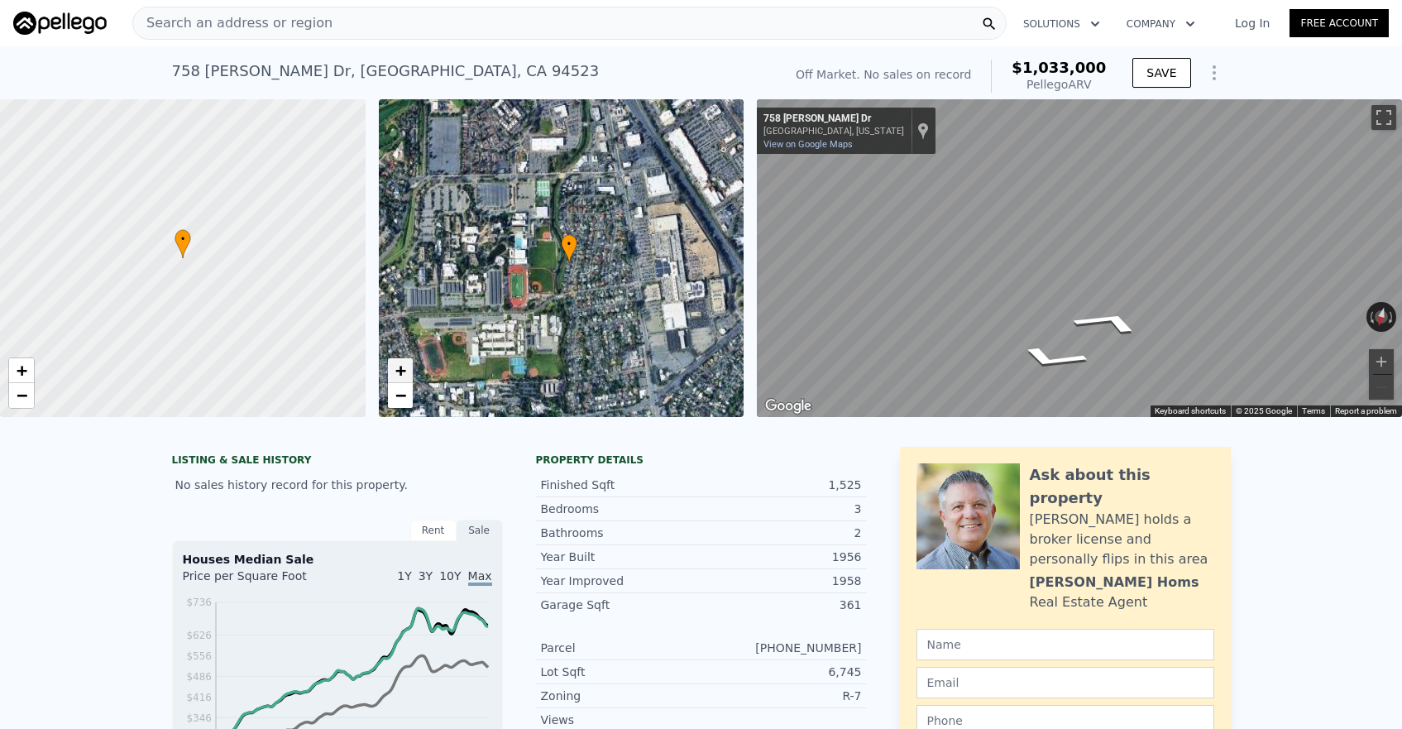
click at [397, 370] on span "+" at bounding box center [400, 370] width 11 height 21
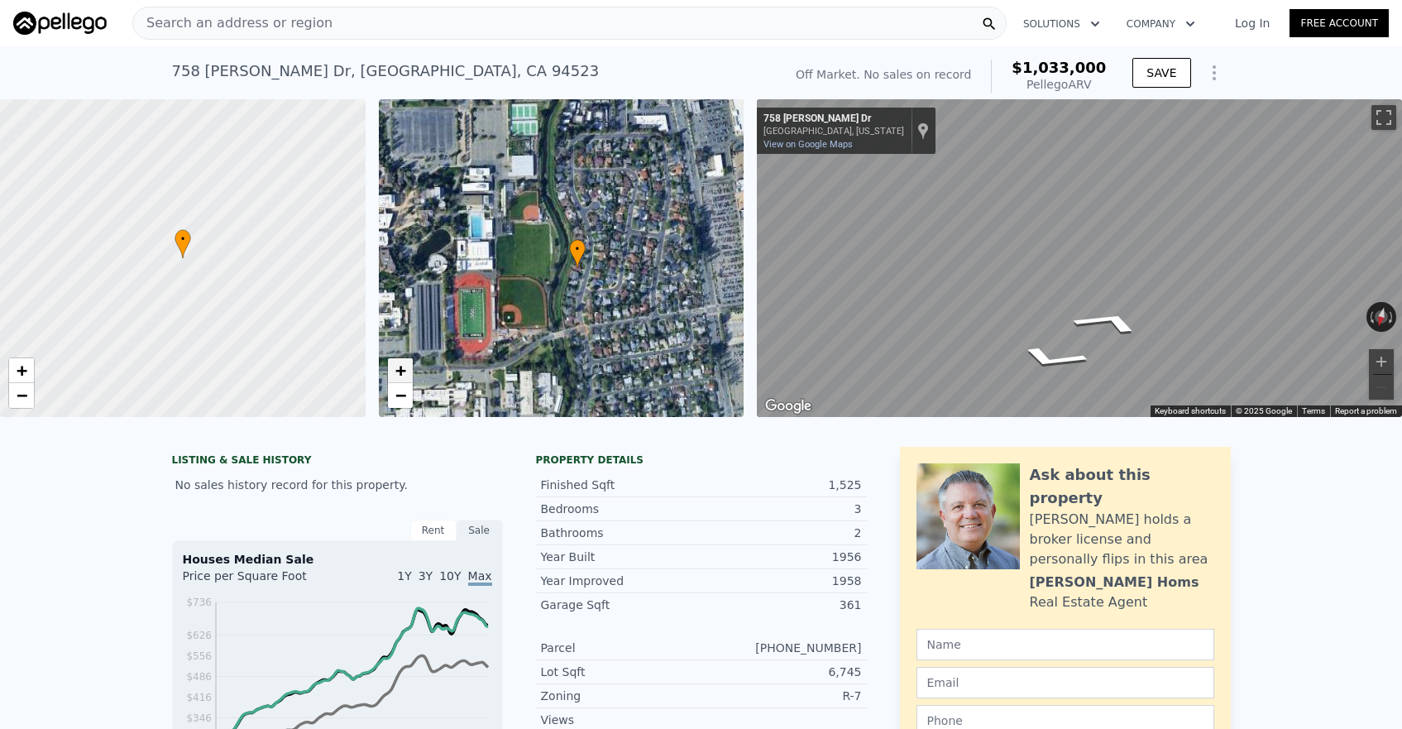
click at [397, 370] on span "+" at bounding box center [400, 370] width 11 height 21
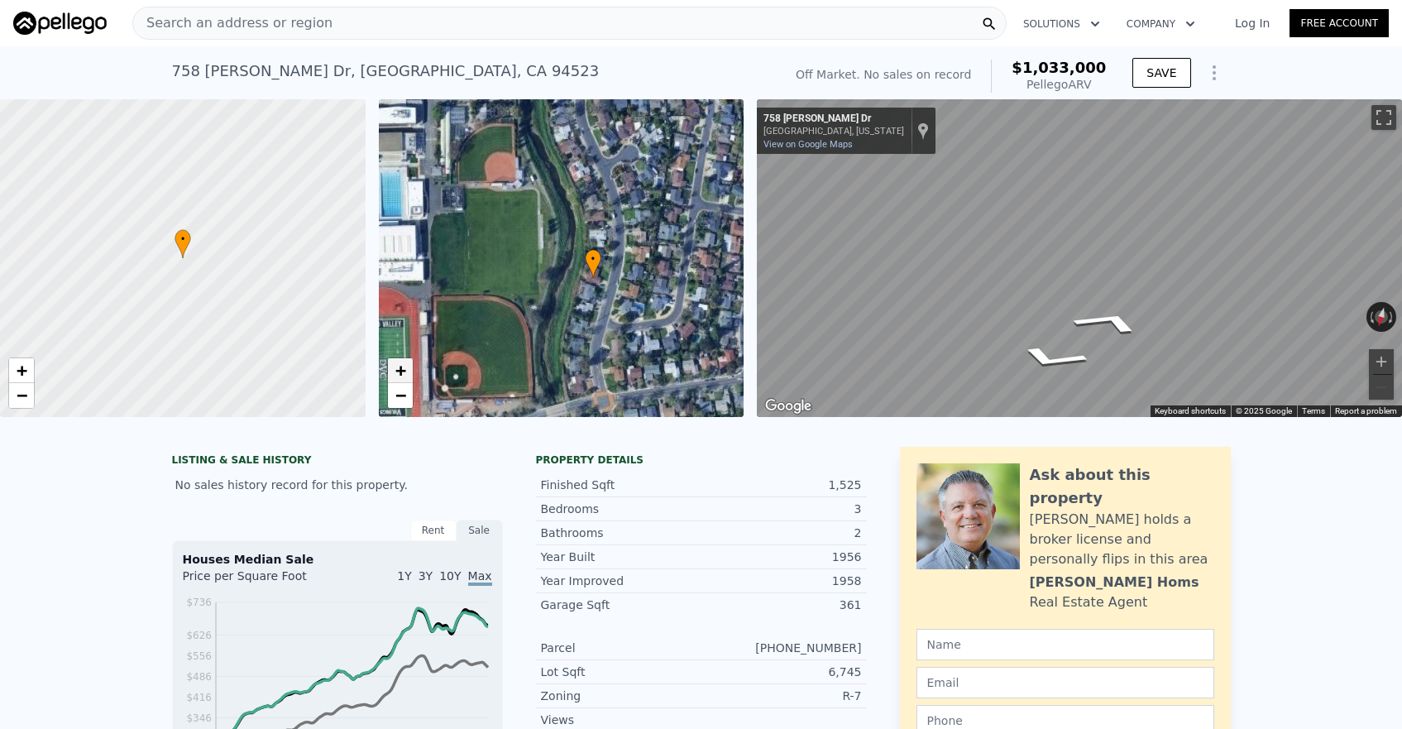
click at [397, 370] on span "+" at bounding box center [400, 370] width 11 height 21
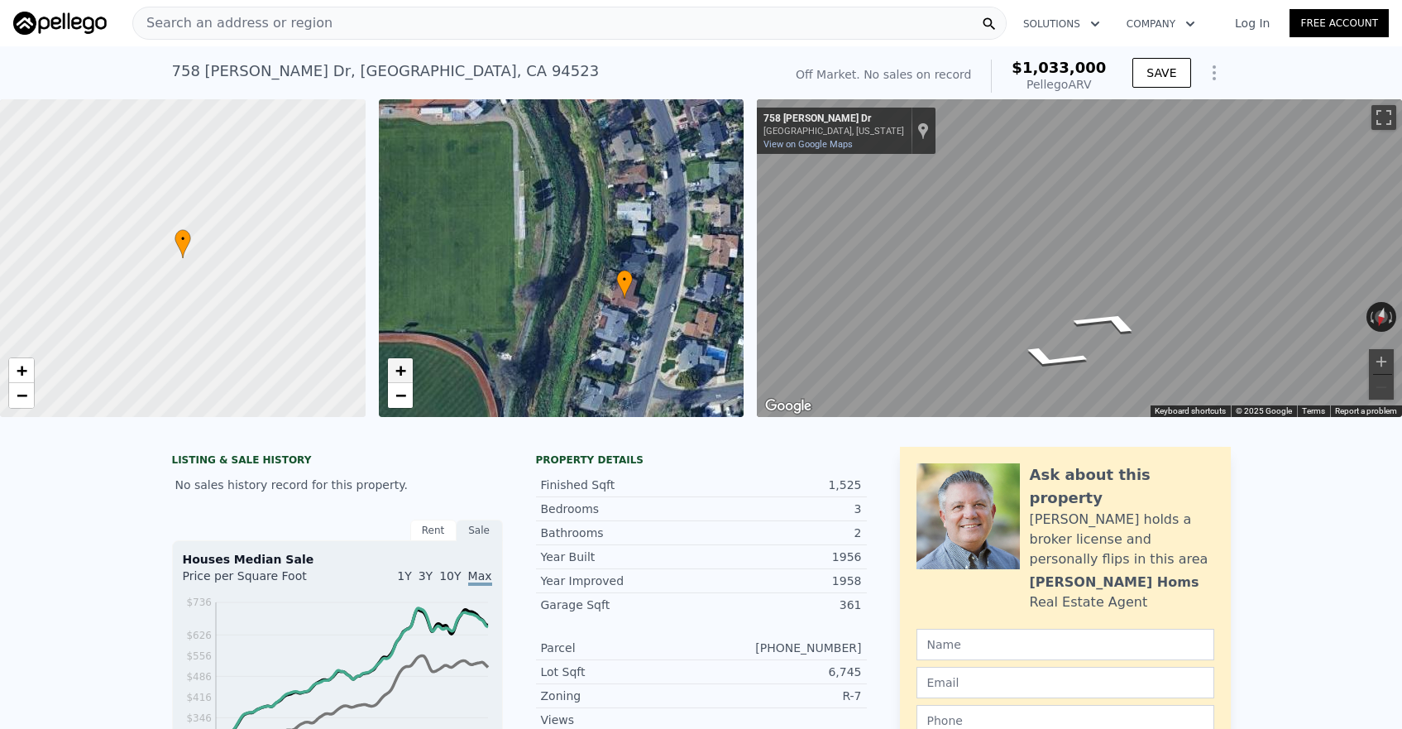
click at [397, 370] on span "+" at bounding box center [400, 370] width 11 height 21
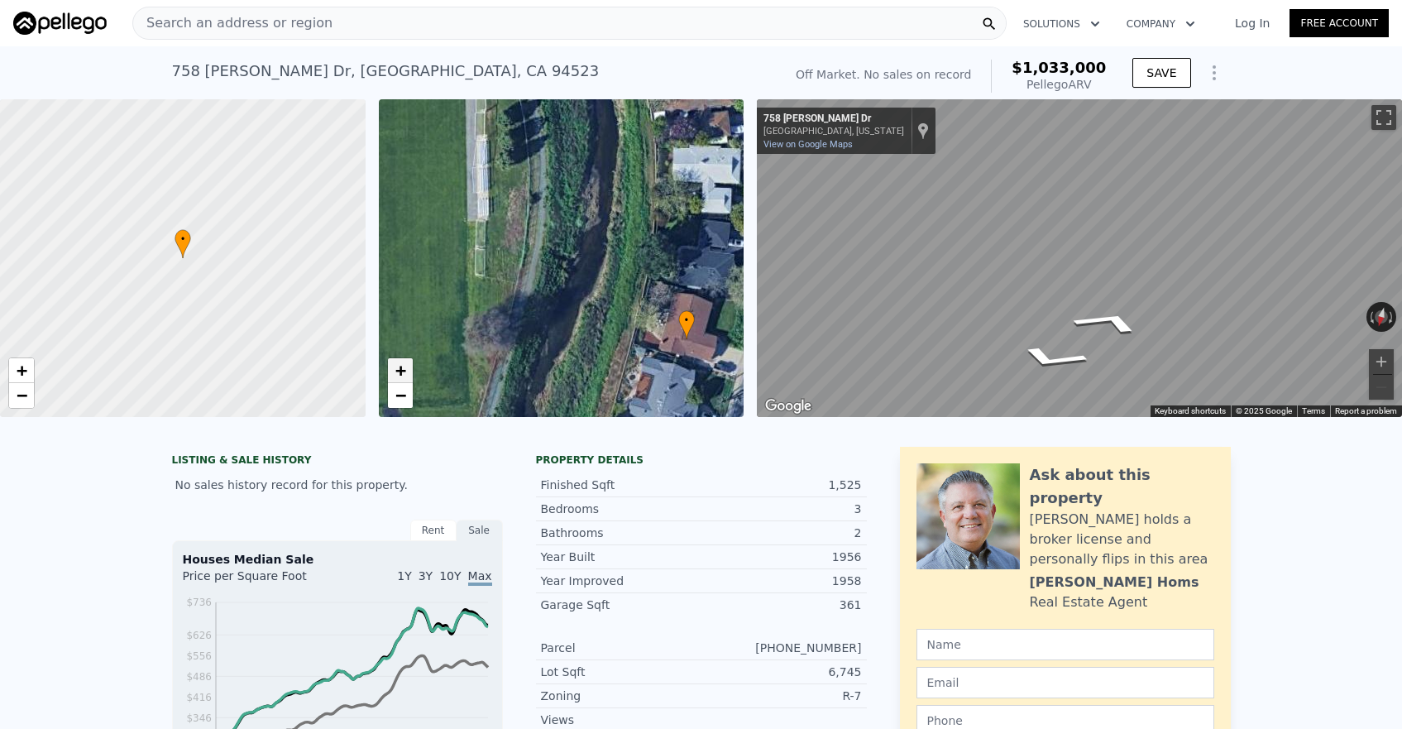
click at [397, 370] on span "+" at bounding box center [400, 370] width 11 height 21
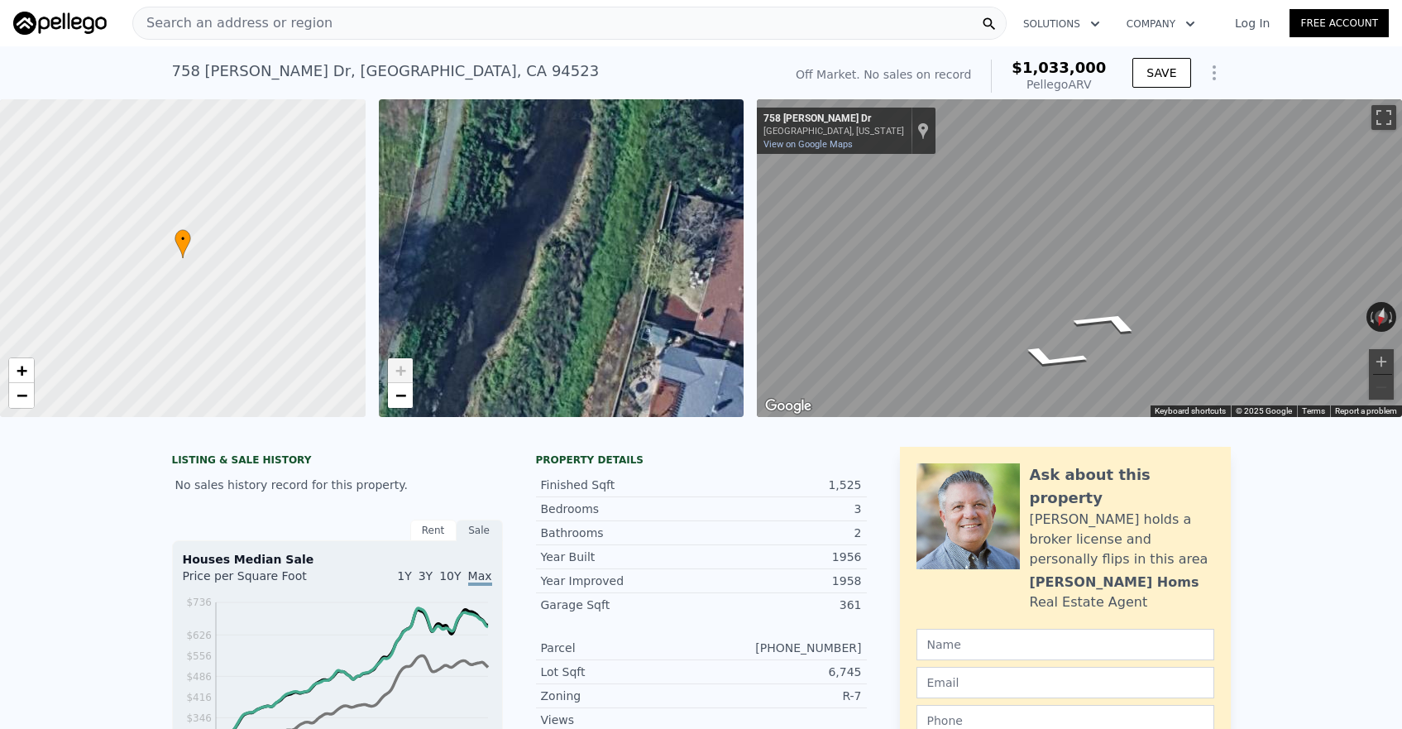
drag, startPoint x: 646, startPoint y: 302, endPoint x: 583, endPoint y: 191, distance: 127.4
click at [584, 192] on div "• + −" at bounding box center [562, 258] width 366 height 318
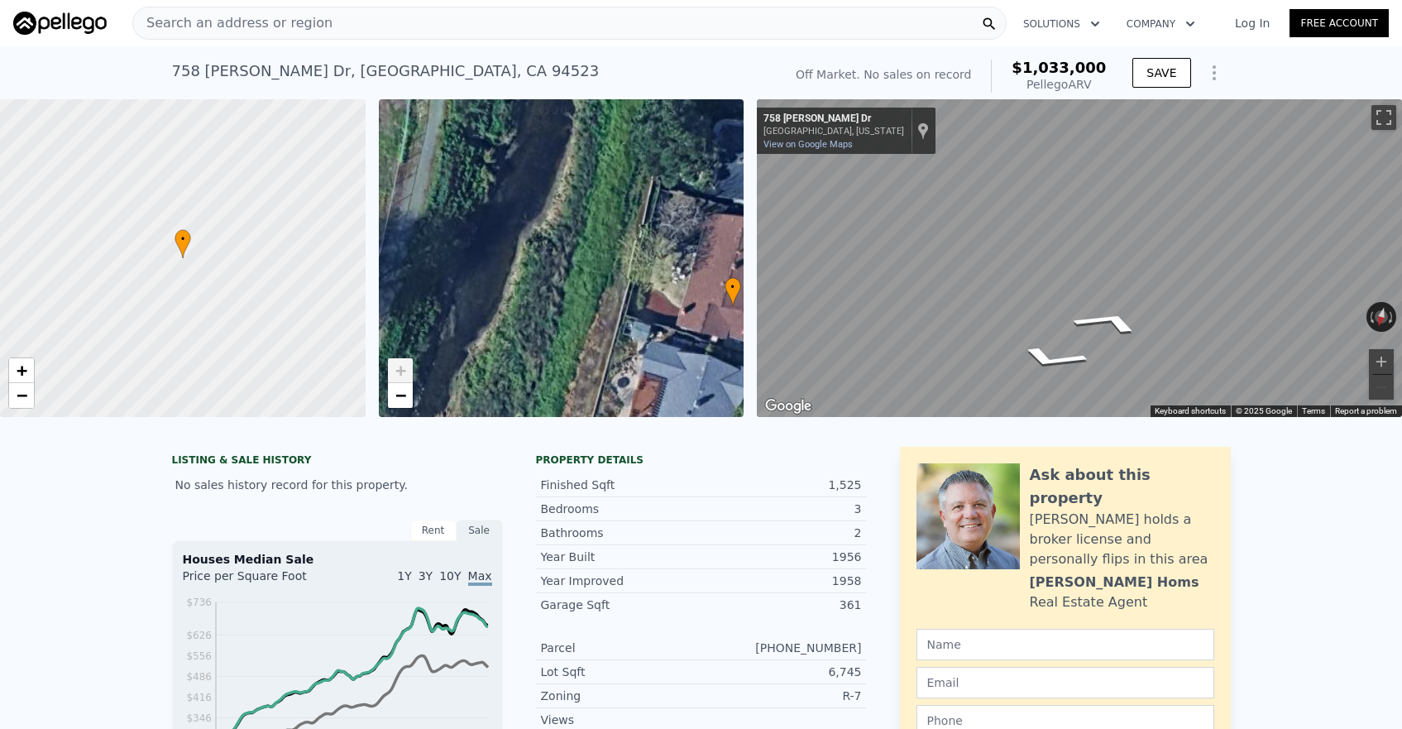
drag, startPoint x: 606, startPoint y: 217, endPoint x: 574, endPoint y: 212, distance: 32.6
click at [575, 213] on div "• + −" at bounding box center [562, 258] width 366 height 318
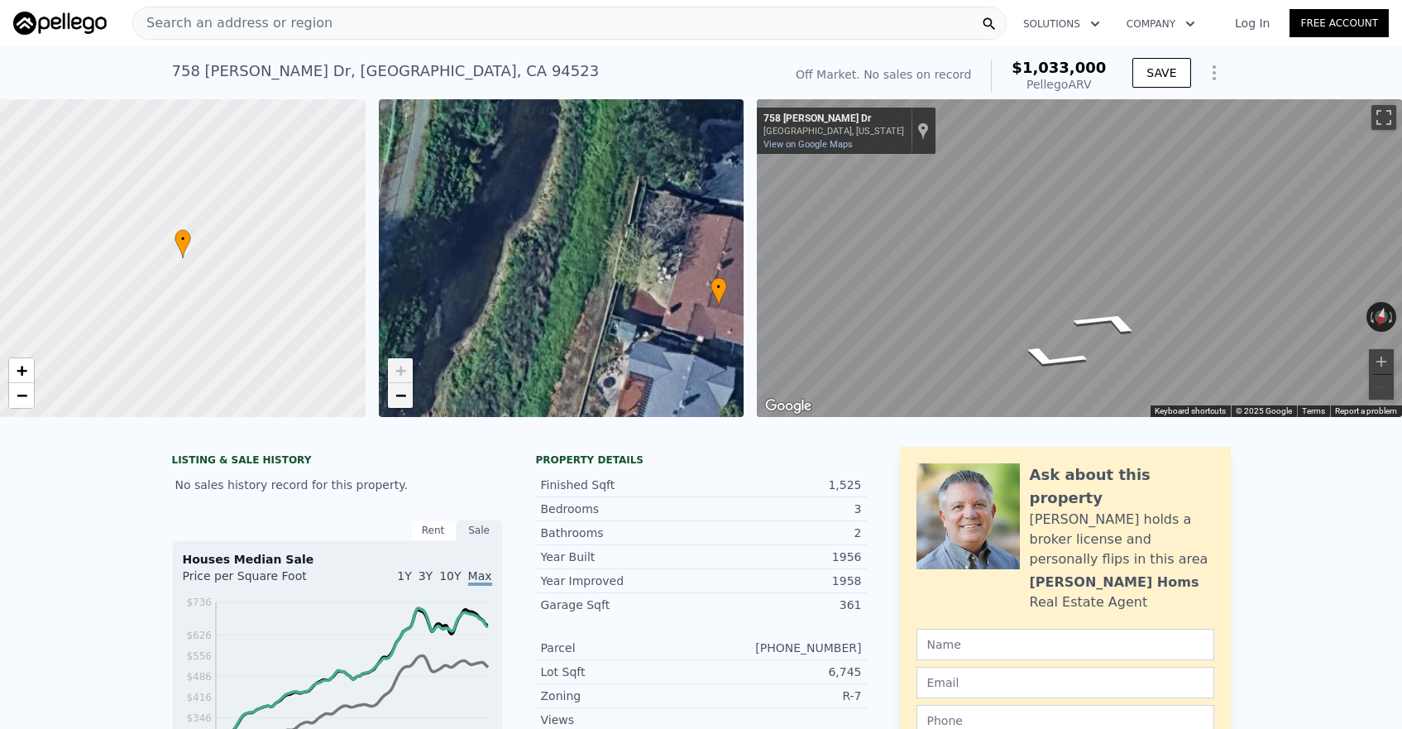
click at [404, 398] on span "−" at bounding box center [400, 395] width 11 height 21
